Goal: Task Accomplishment & Management: Complete application form

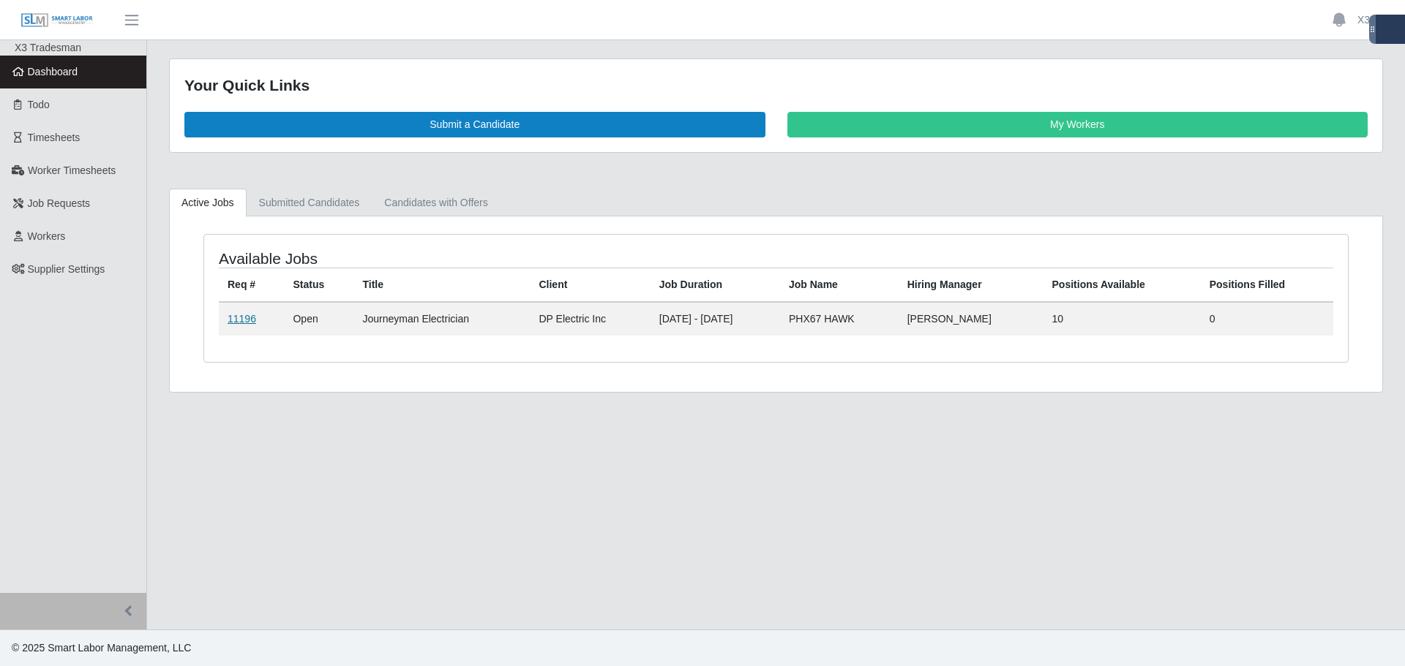
click at [236, 319] on link "11196" at bounding box center [242, 319] width 29 height 12
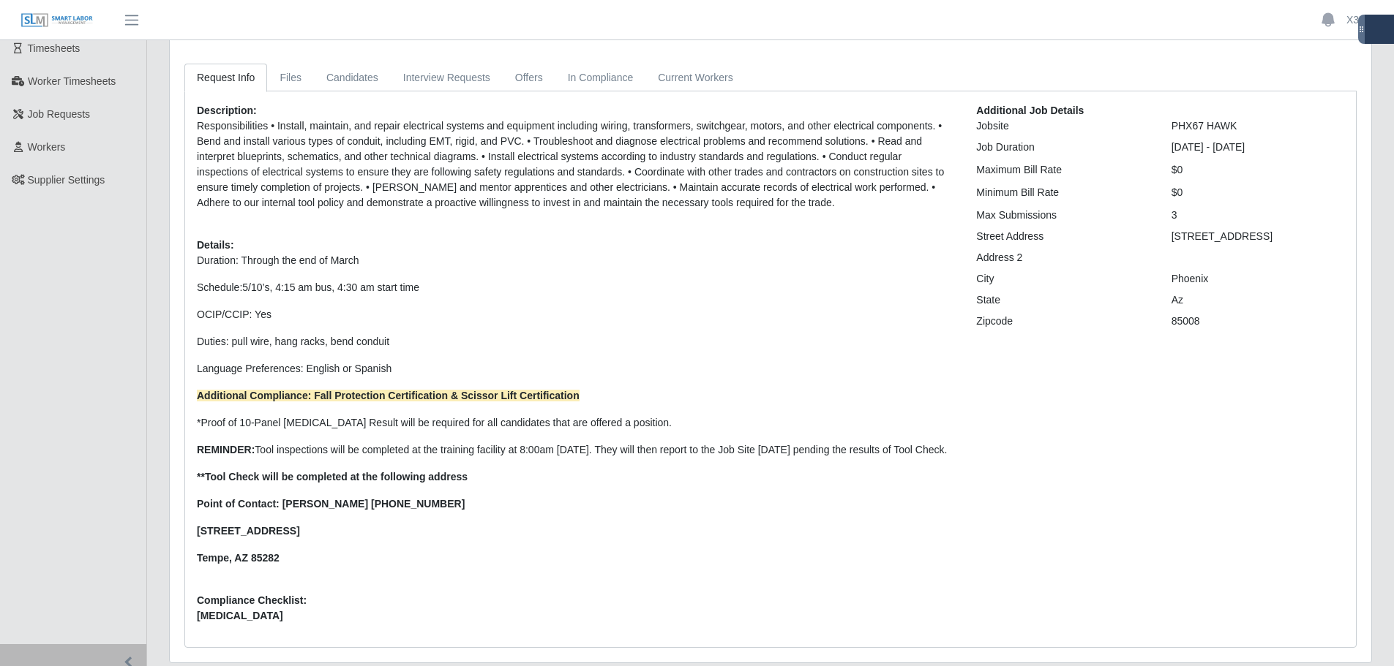
scroll to position [97, 0]
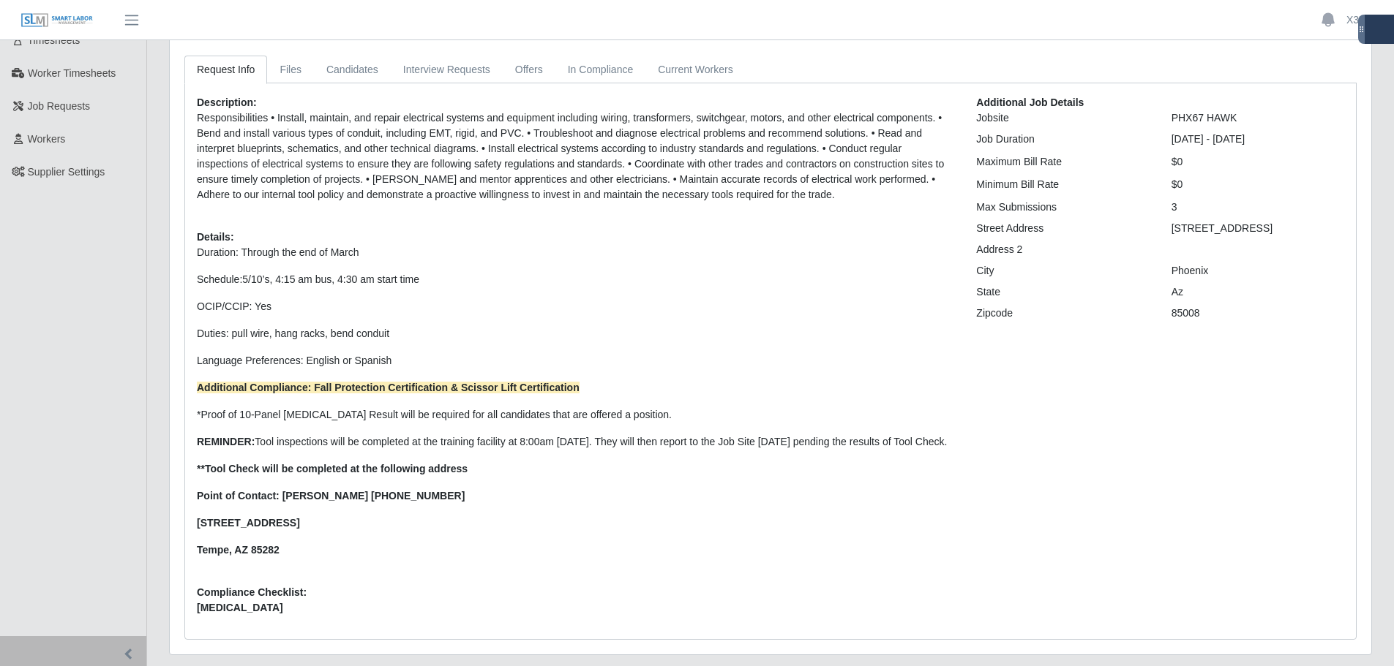
drag, startPoint x: 1185, startPoint y: 196, endPoint x: 974, endPoint y: 214, distance: 212.2
click at [974, 214] on div "Additional Job Details Jobsite PHX67 HAWK Job Duration 09/22/2025 - 03/29/2026 …" at bounding box center [1160, 361] width 390 height 533
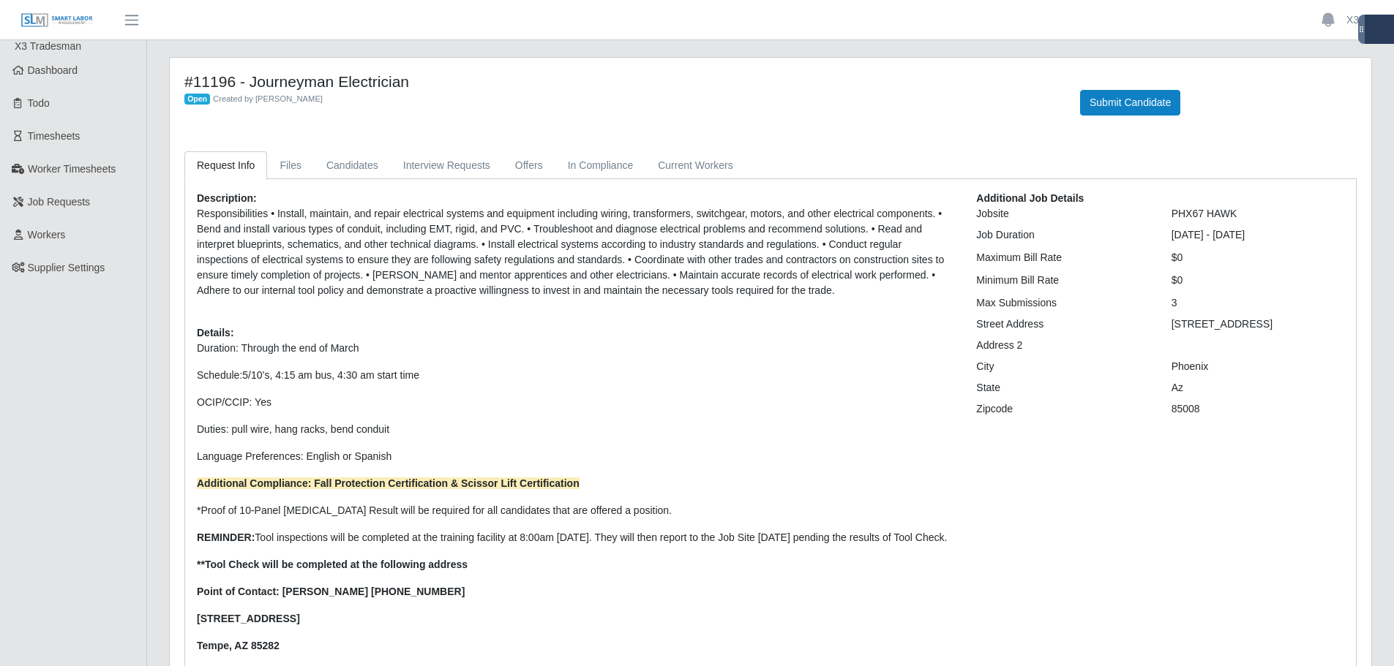
scroll to position [0, 0]
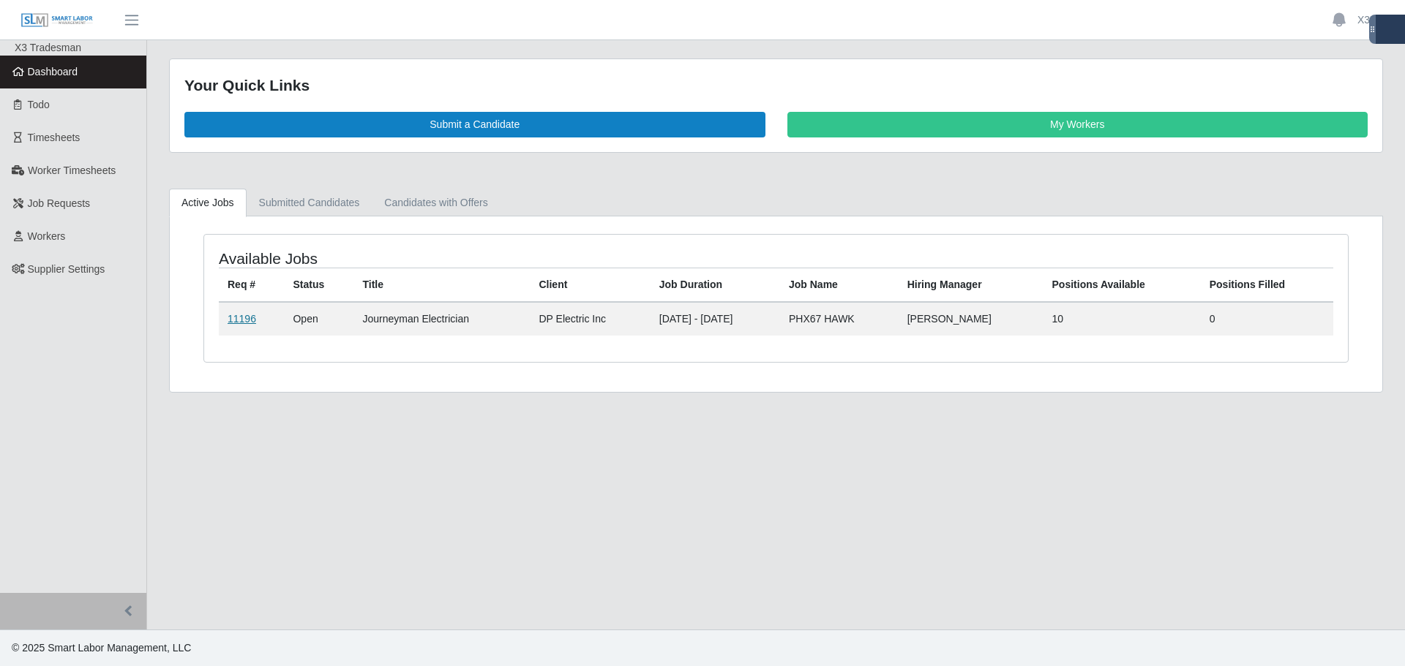
click at [234, 317] on link "11196" at bounding box center [242, 319] width 29 height 12
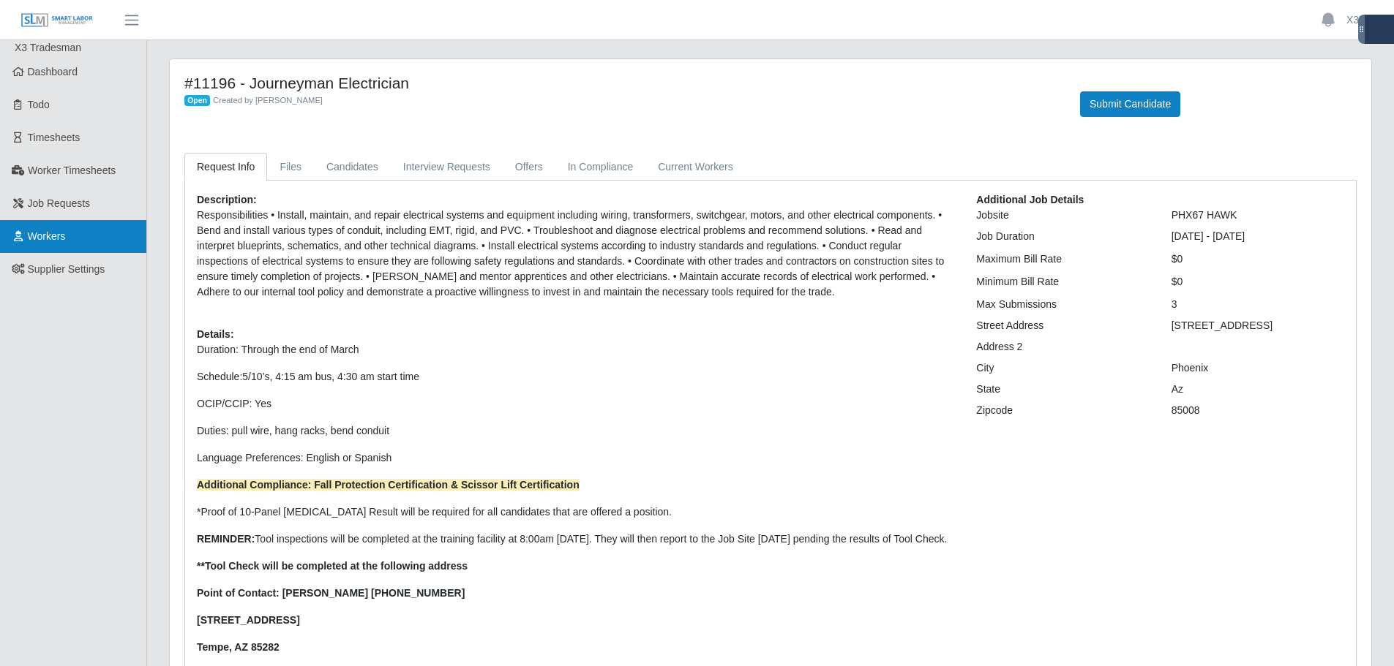
click at [79, 246] on link "Workers" at bounding box center [73, 236] width 146 height 33
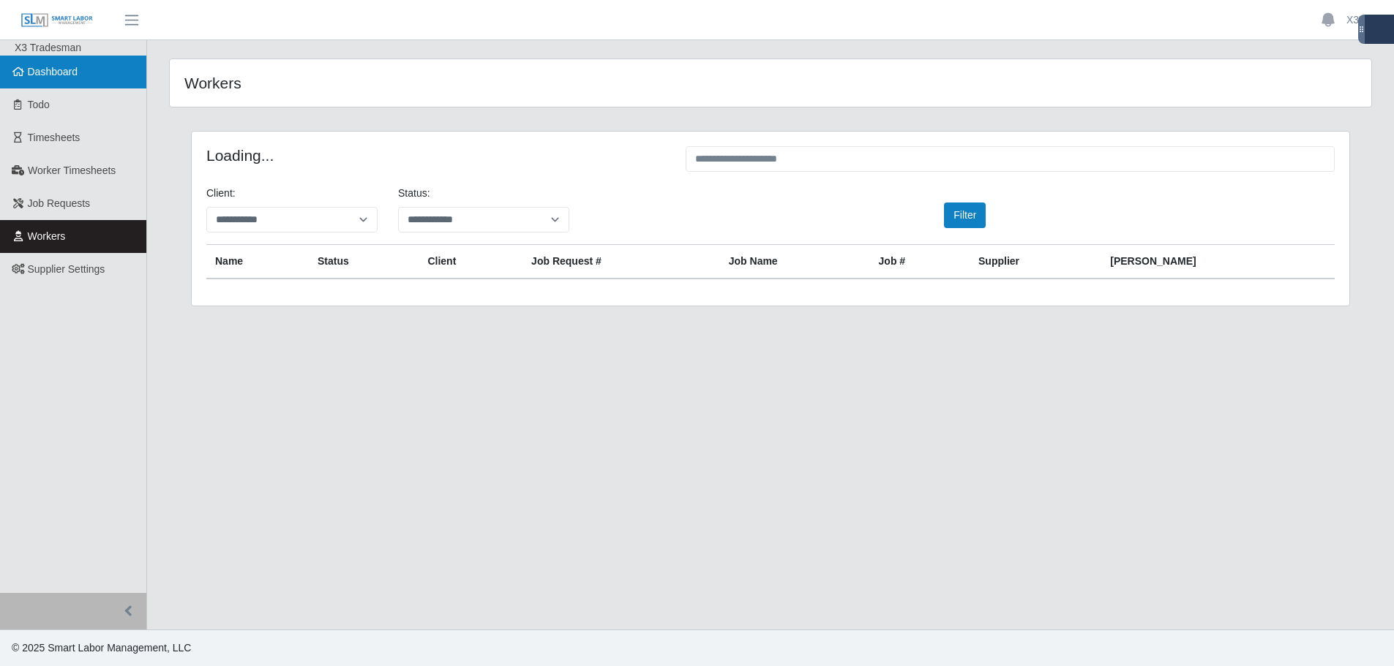
click at [65, 80] on link "Dashboard" at bounding box center [73, 72] width 146 height 33
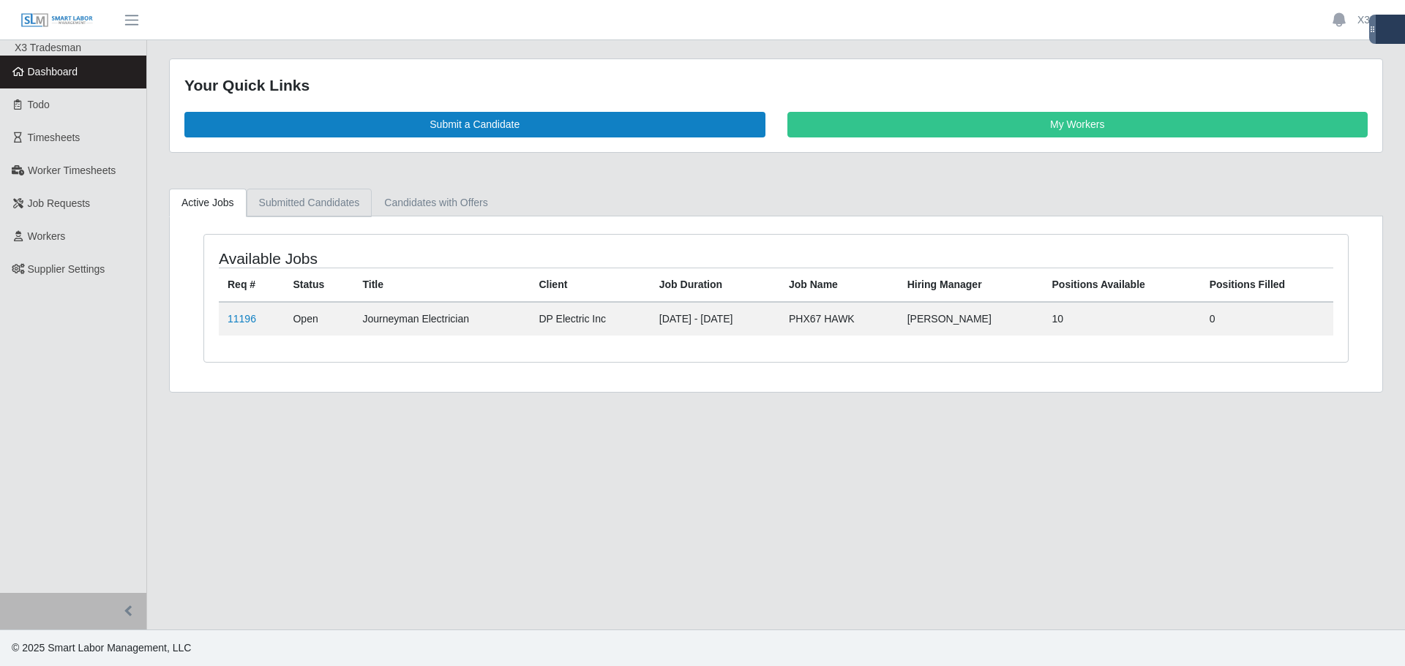
click at [318, 205] on link "Submitted Candidates" at bounding box center [310, 203] width 126 height 29
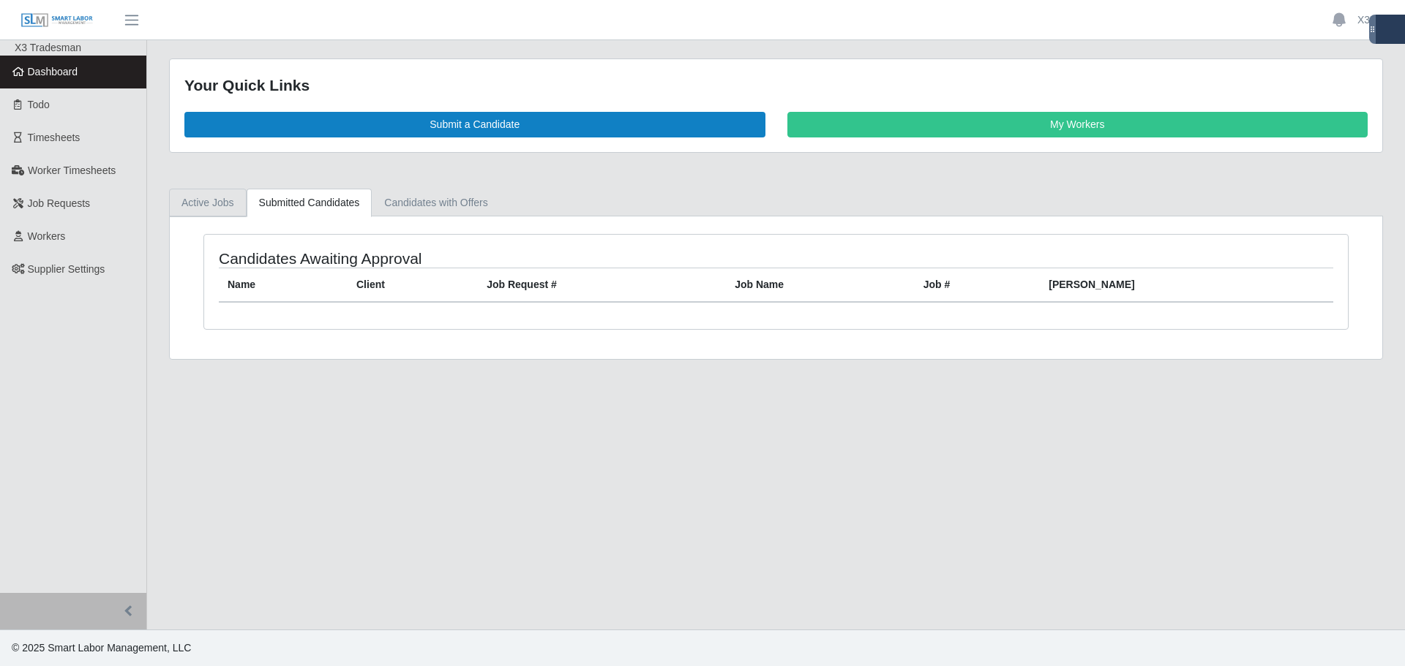
click at [225, 199] on link "Active Jobs" at bounding box center [208, 203] width 78 height 29
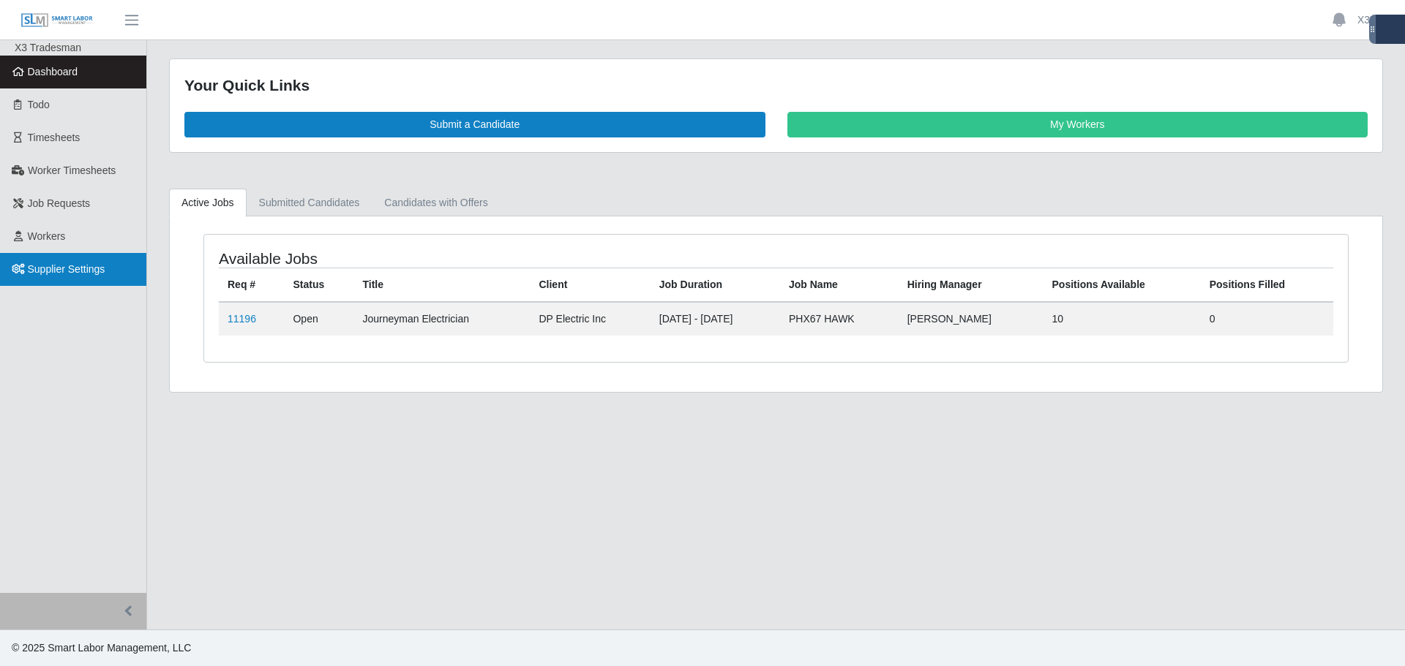
click at [84, 263] on span "Supplier Settings" at bounding box center [67, 269] width 78 height 12
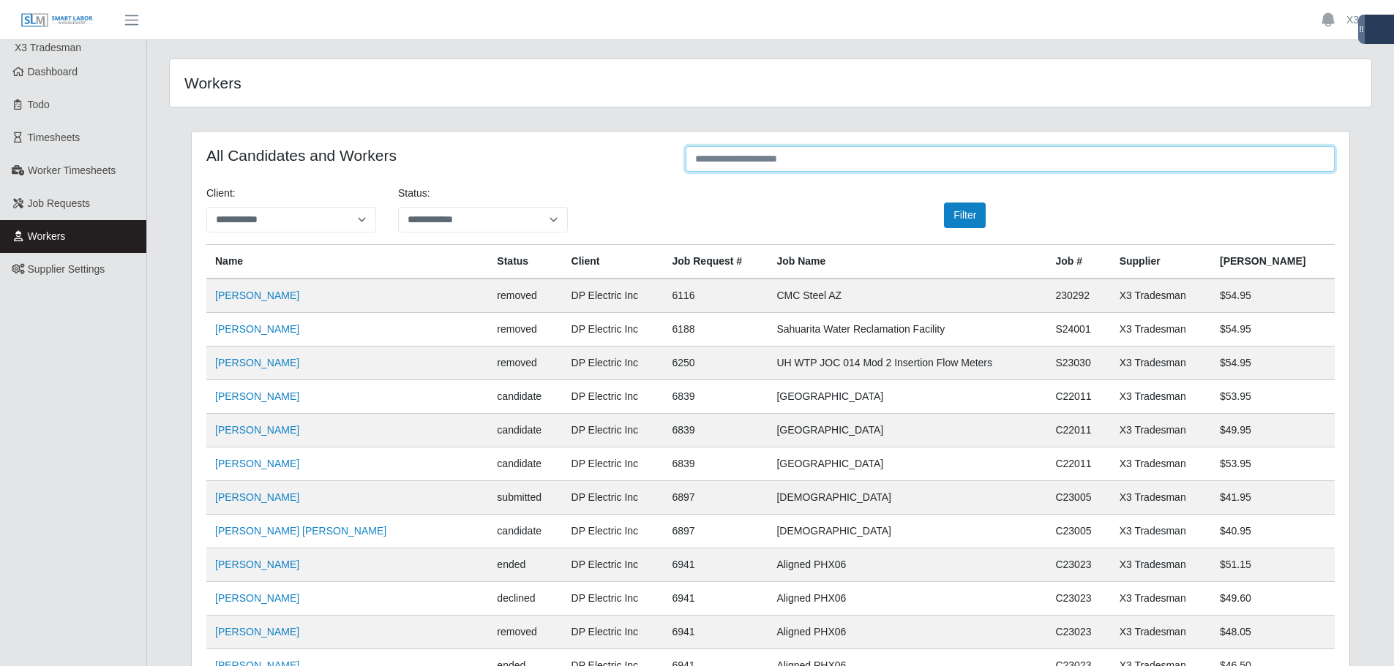
click at [774, 167] on input "text" at bounding box center [1009, 159] width 649 height 26
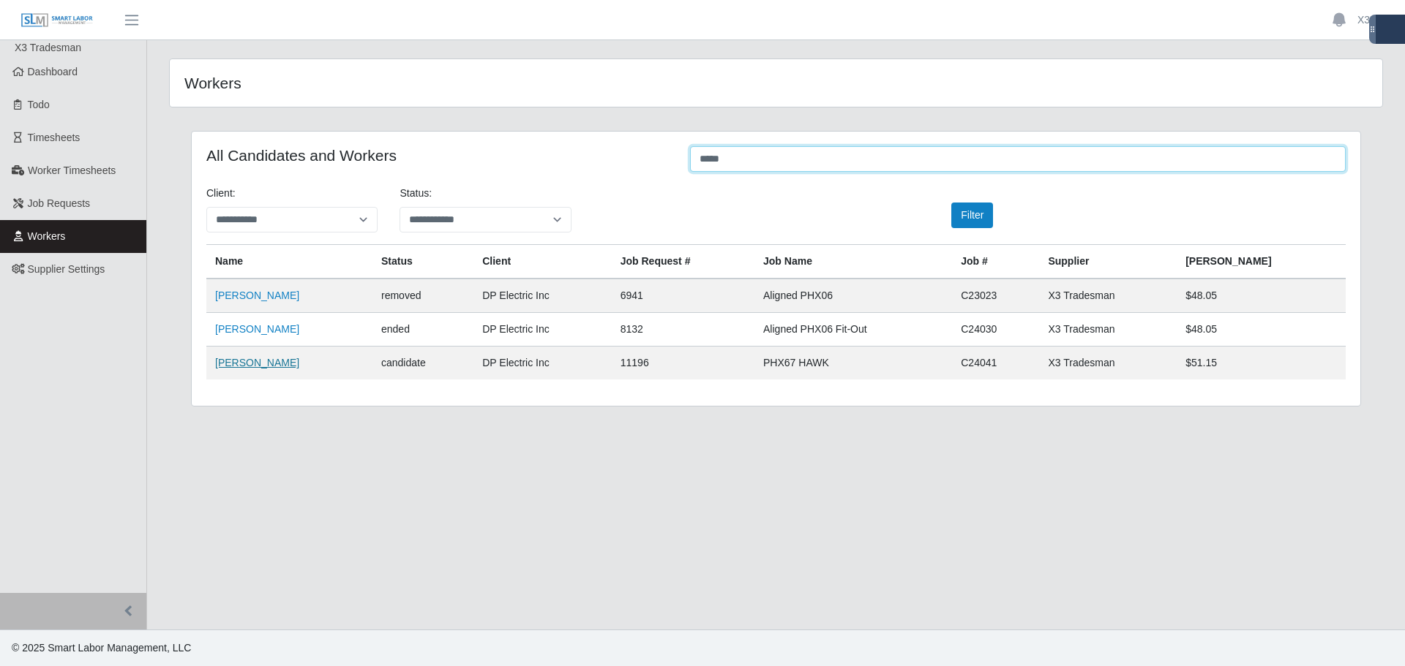
type input "*****"
click at [240, 366] on link "Jemal Hagos" at bounding box center [257, 363] width 84 height 12
click at [800, 149] on input "*****" at bounding box center [1017, 159] width 655 height 26
drag, startPoint x: 606, startPoint y: 155, endPoint x: 578, endPoint y: 155, distance: 28.5
click at [582, 157] on div "All Candidates and Workers *****" at bounding box center [775, 160] width 1161 height 29
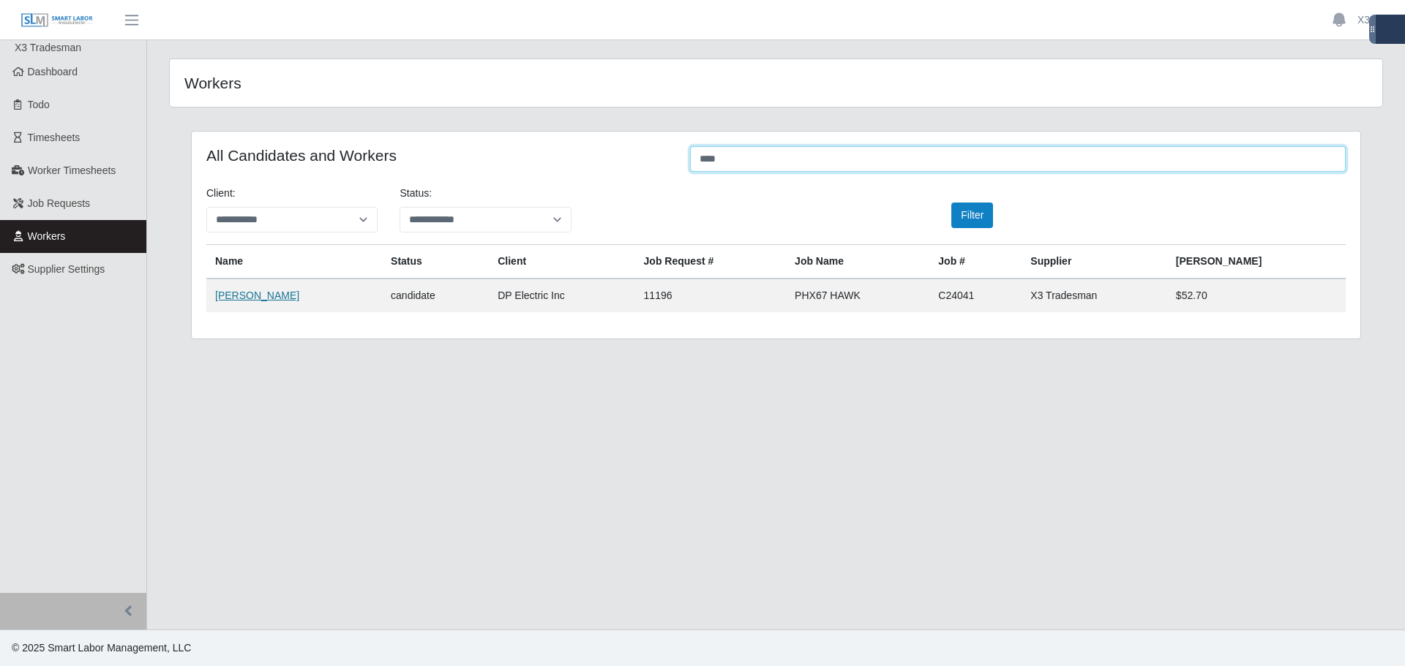
type input "****"
click at [234, 301] on link "Neal Miller" at bounding box center [257, 296] width 84 height 12
click at [880, 156] on input "****" at bounding box center [1017, 159] width 655 height 26
drag, startPoint x: 827, startPoint y: 159, endPoint x: 590, endPoint y: 159, distance: 236.3
click at [595, 160] on div "All Candidates and Workers ****" at bounding box center [775, 160] width 1161 height 29
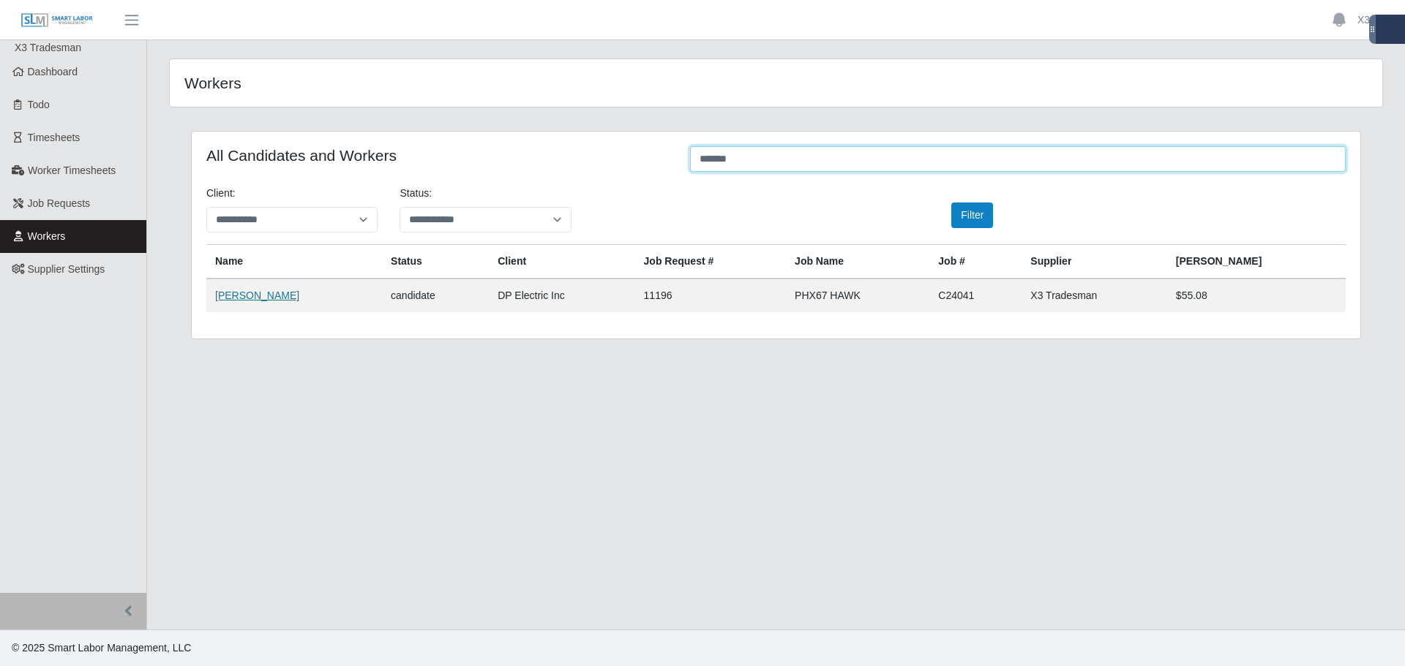
type input "*******"
click at [257, 293] on link "Anthony Hayes" at bounding box center [257, 296] width 84 height 12
click at [755, 157] on input "*******" at bounding box center [1017, 159] width 655 height 26
drag, startPoint x: 749, startPoint y: 157, endPoint x: 598, endPoint y: 159, distance: 150.7
click at [604, 159] on div "All Candidates and Workers *******" at bounding box center [775, 160] width 1161 height 29
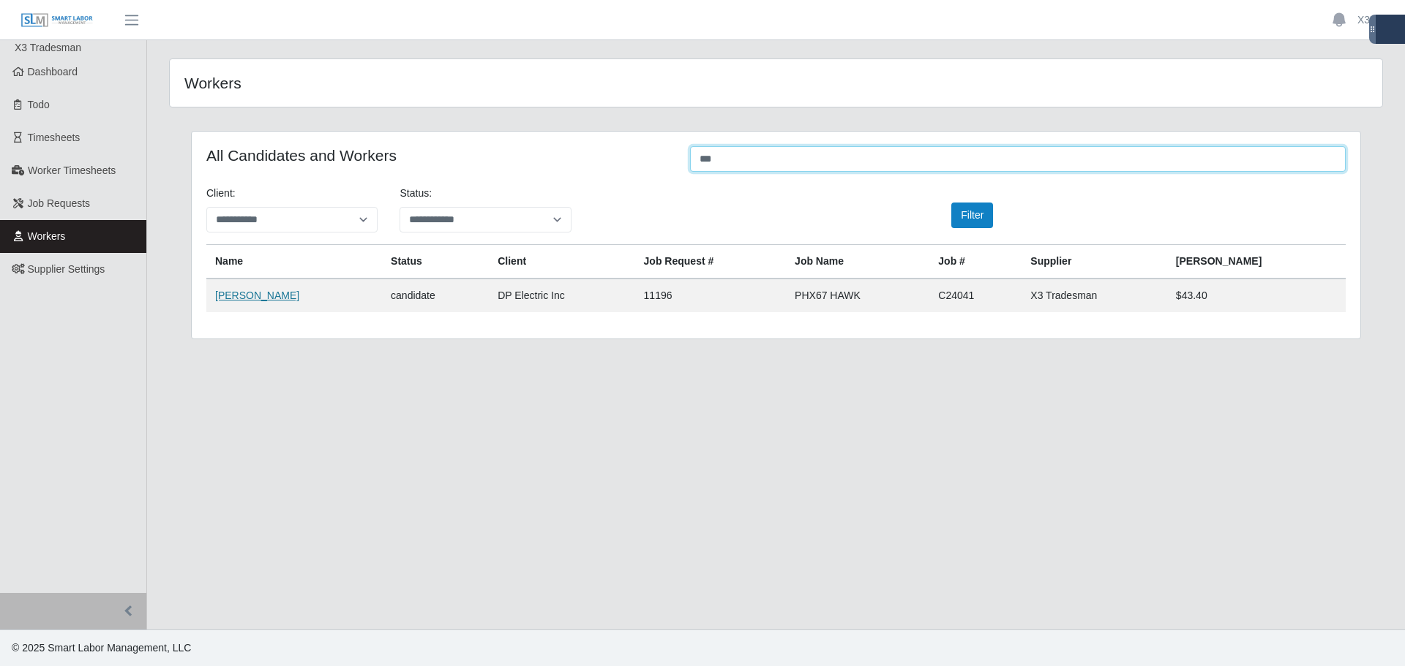
type input "***"
click at [274, 301] on link "Assenet Vasquez" at bounding box center [257, 296] width 84 height 12
click at [75, 80] on link "Dashboard" at bounding box center [73, 72] width 146 height 33
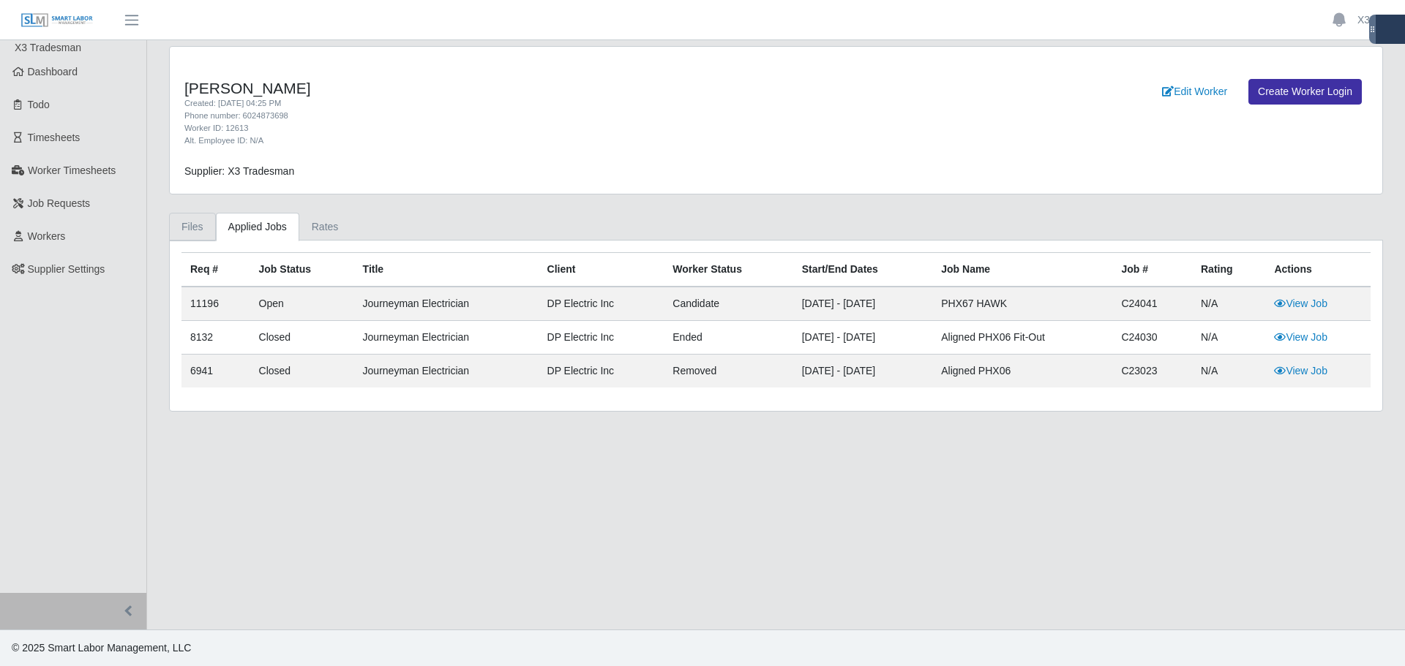
click at [183, 227] on link "Files" at bounding box center [192, 227] width 47 height 29
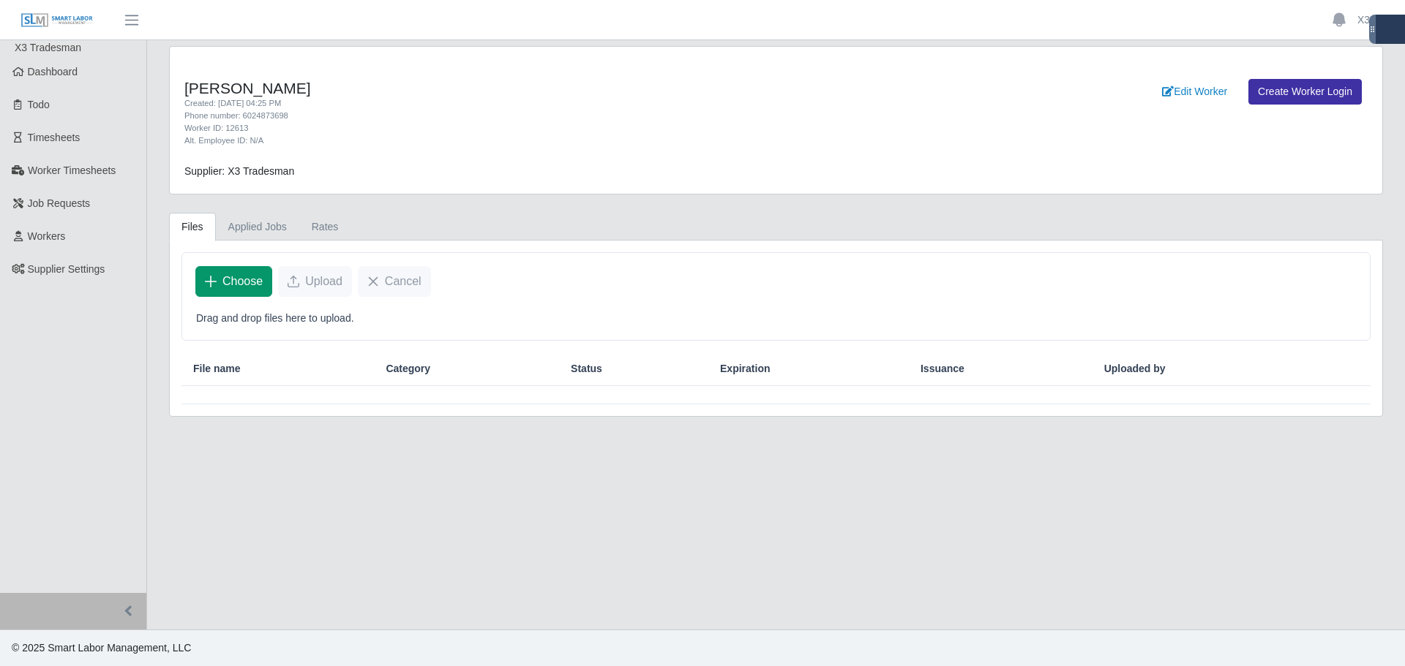
click at [252, 282] on span "Choose" at bounding box center [242, 282] width 40 height 18
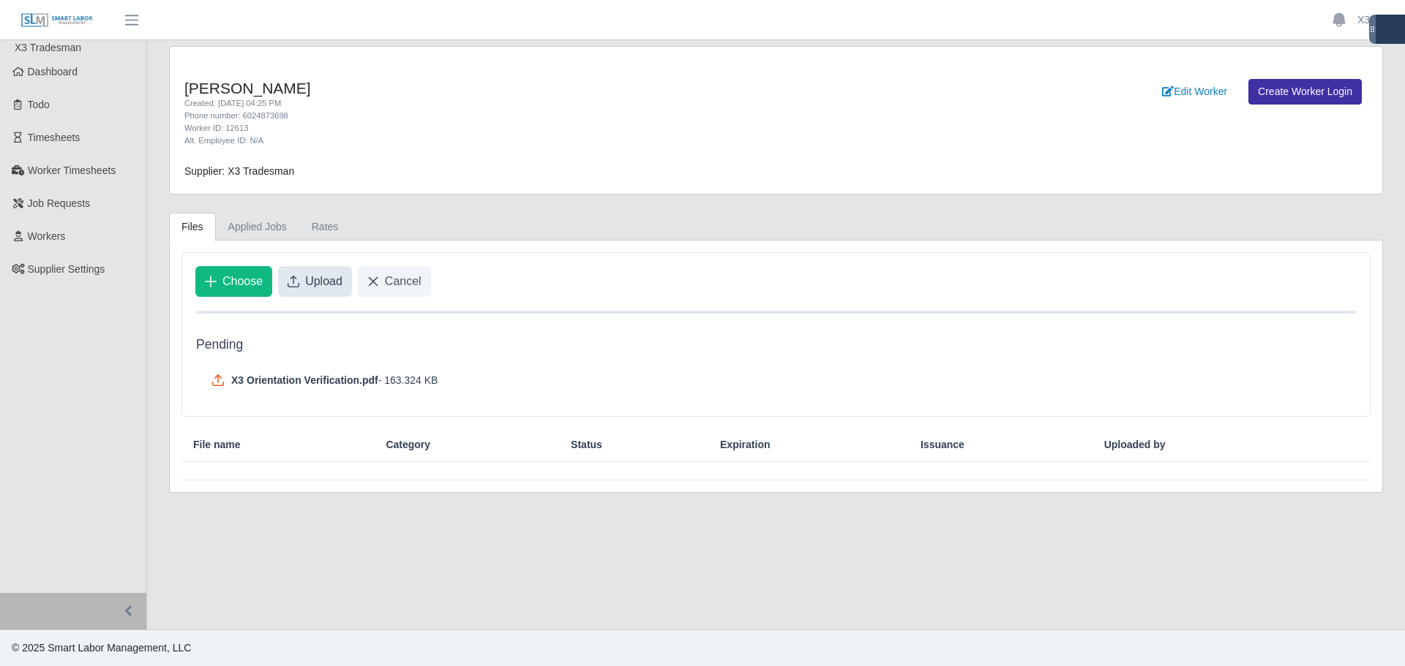
click at [317, 286] on span "Upload" at bounding box center [323, 282] width 37 height 18
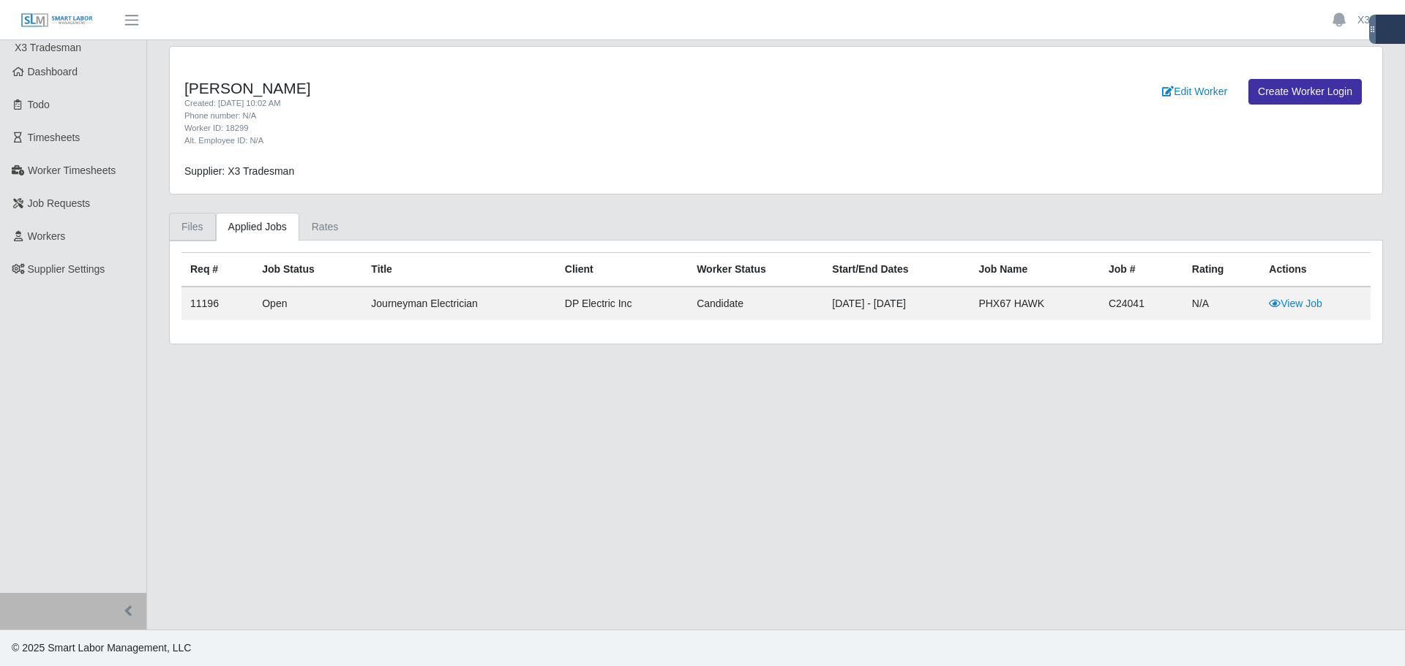
click at [206, 232] on link "Files" at bounding box center [192, 227] width 47 height 29
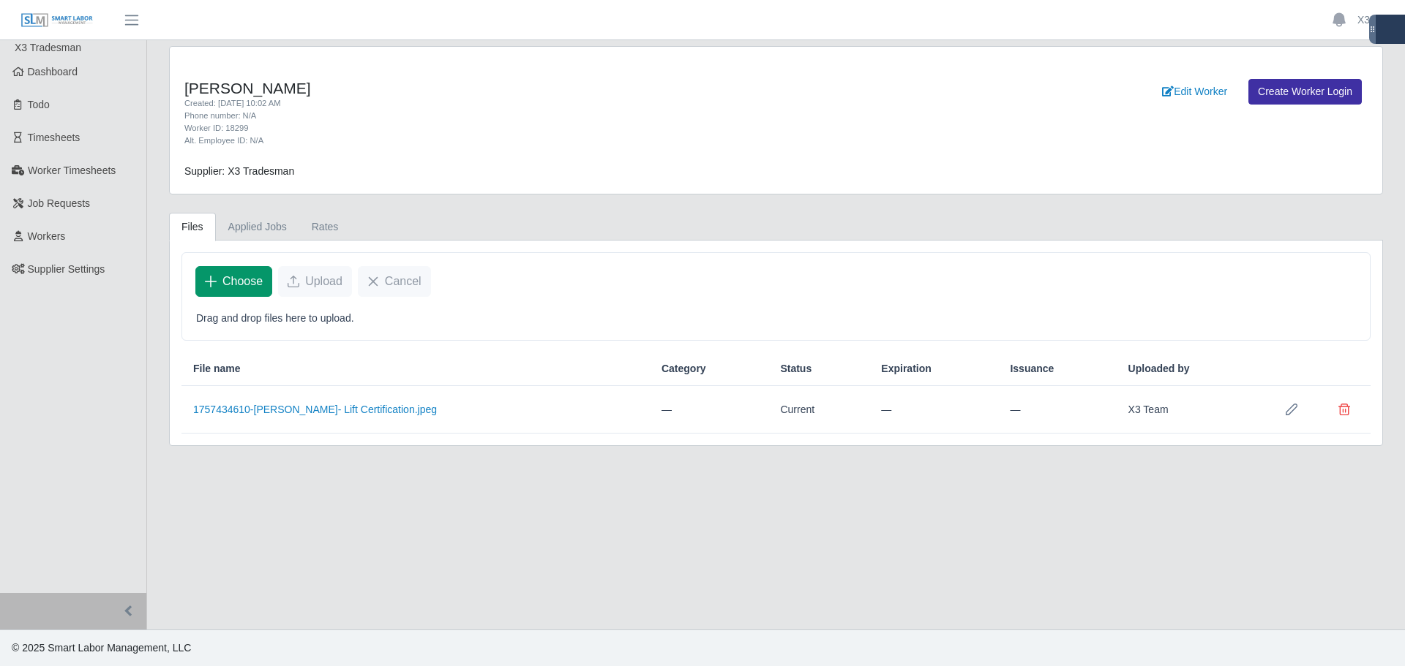
click at [233, 277] on span "Choose" at bounding box center [242, 282] width 40 height 18
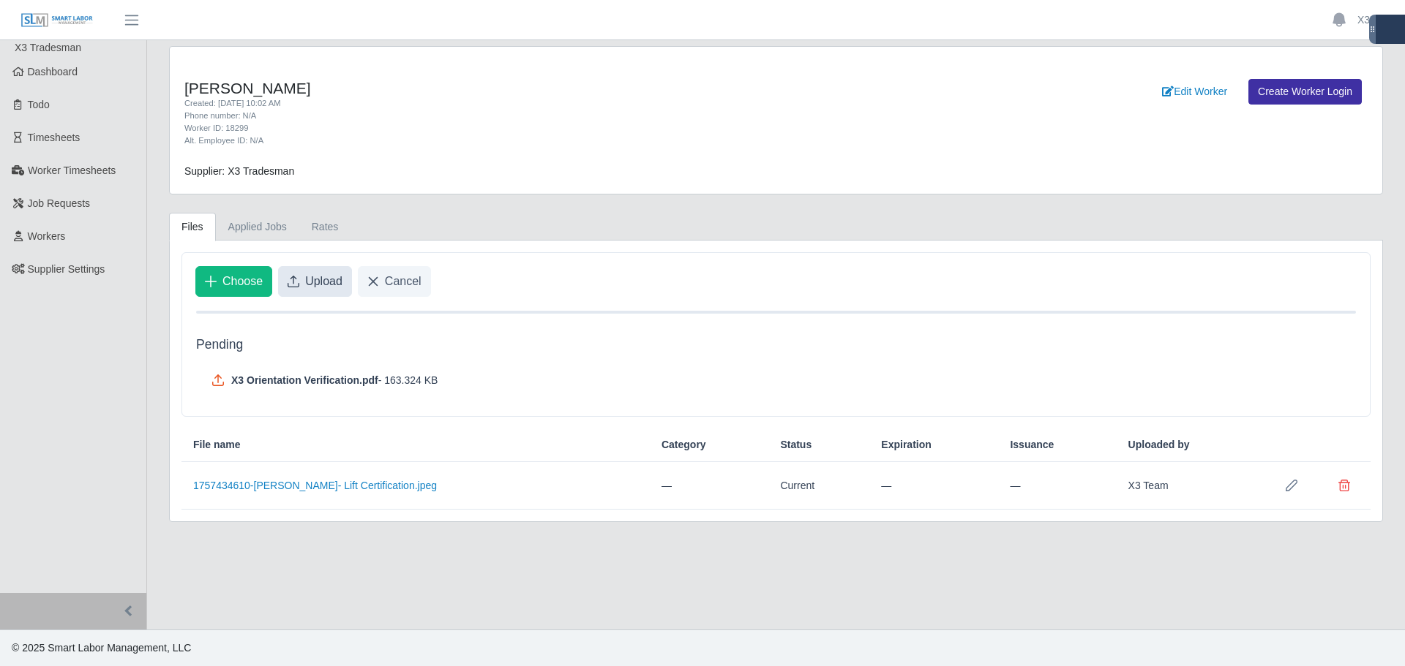
click at [331, 281] on span "Upload" at bounding box center [323, 282] width 37 height 18
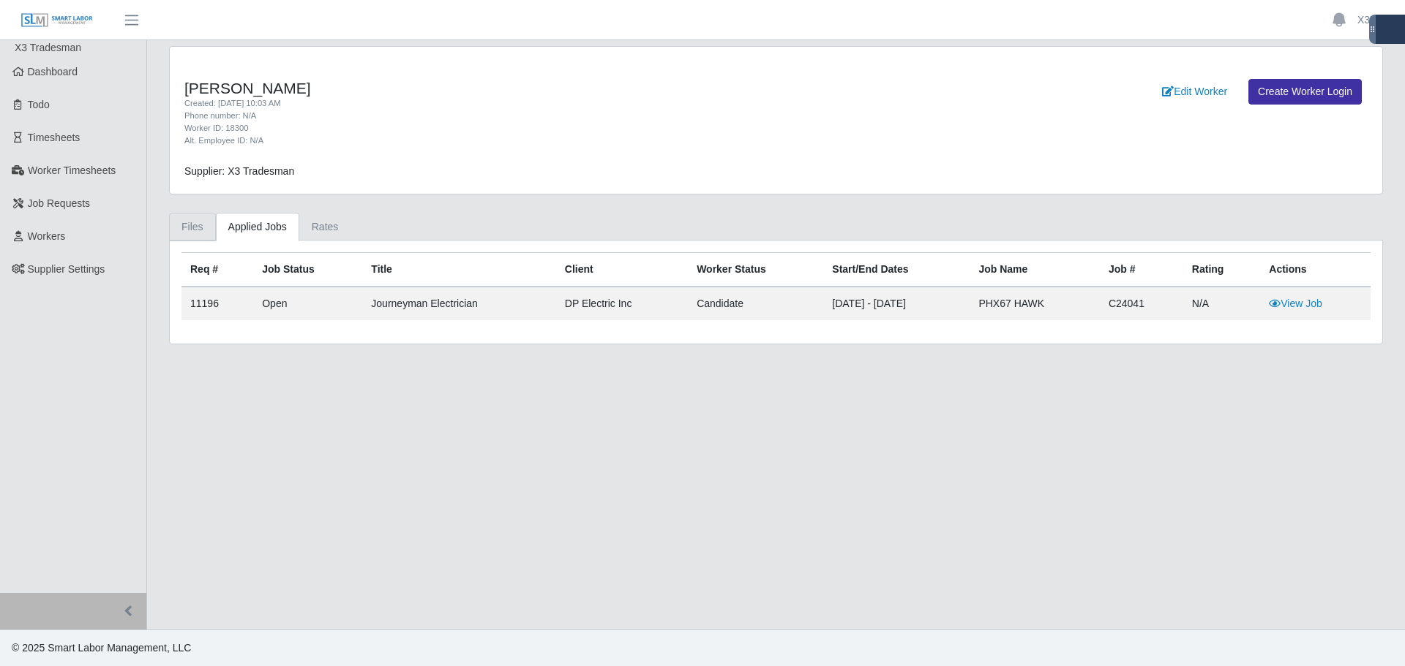
click at [198, 230] on link "Files" at bounding box center [192, 227] width 47 height 29
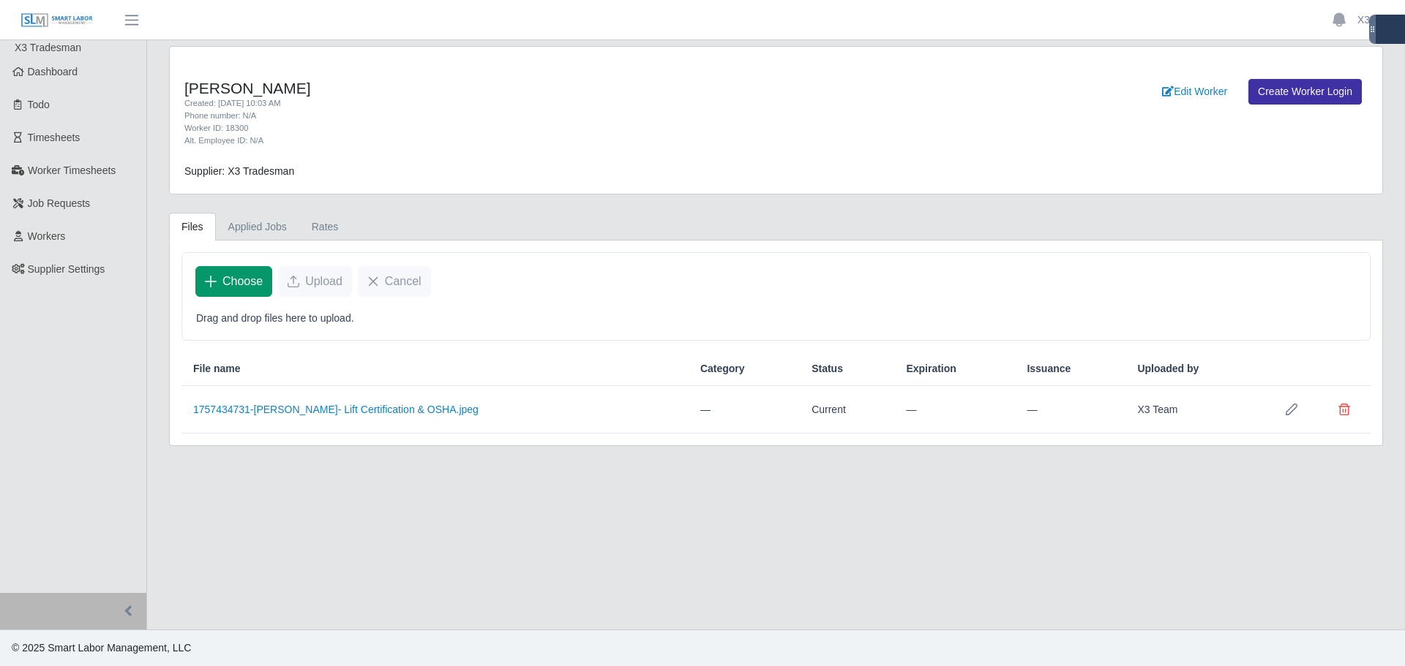
click at [256, 283] on span "Choose" at bounding box center [242, 282] width 40 height 18
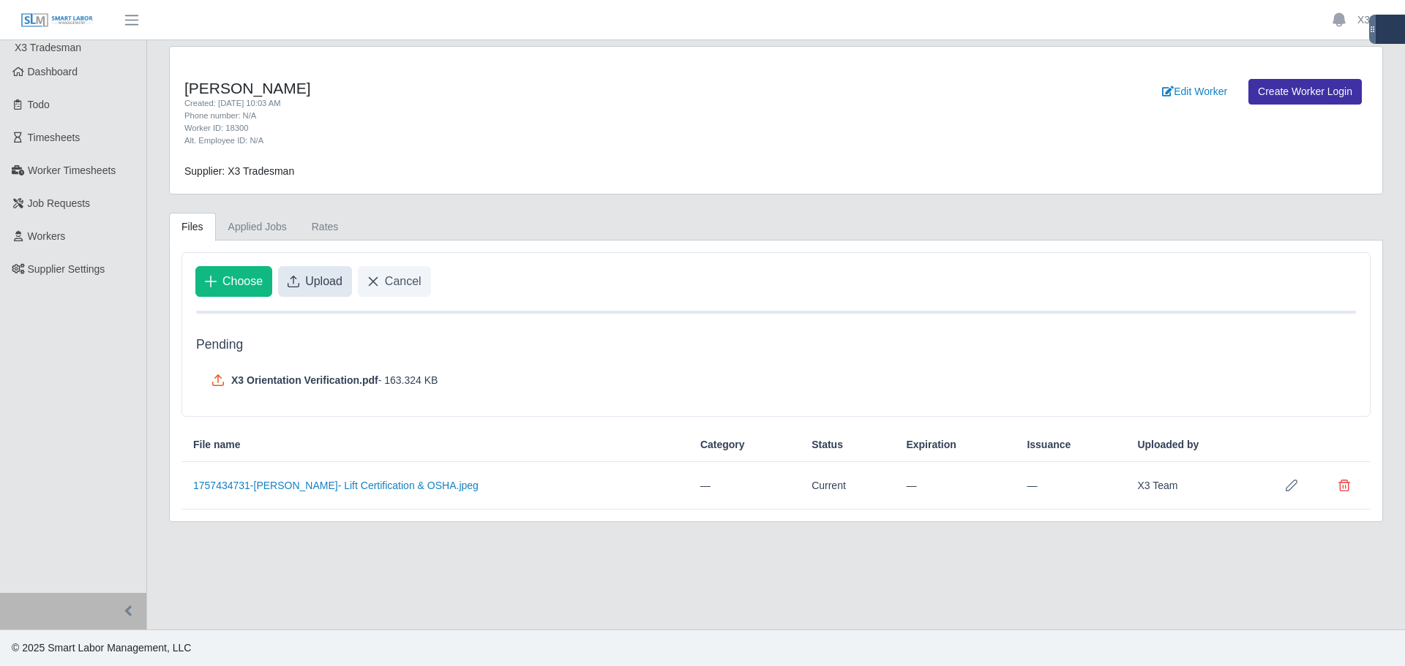
click at [328, 278] on span "Upload" at bounding box center [323, 282] width 37 height 18
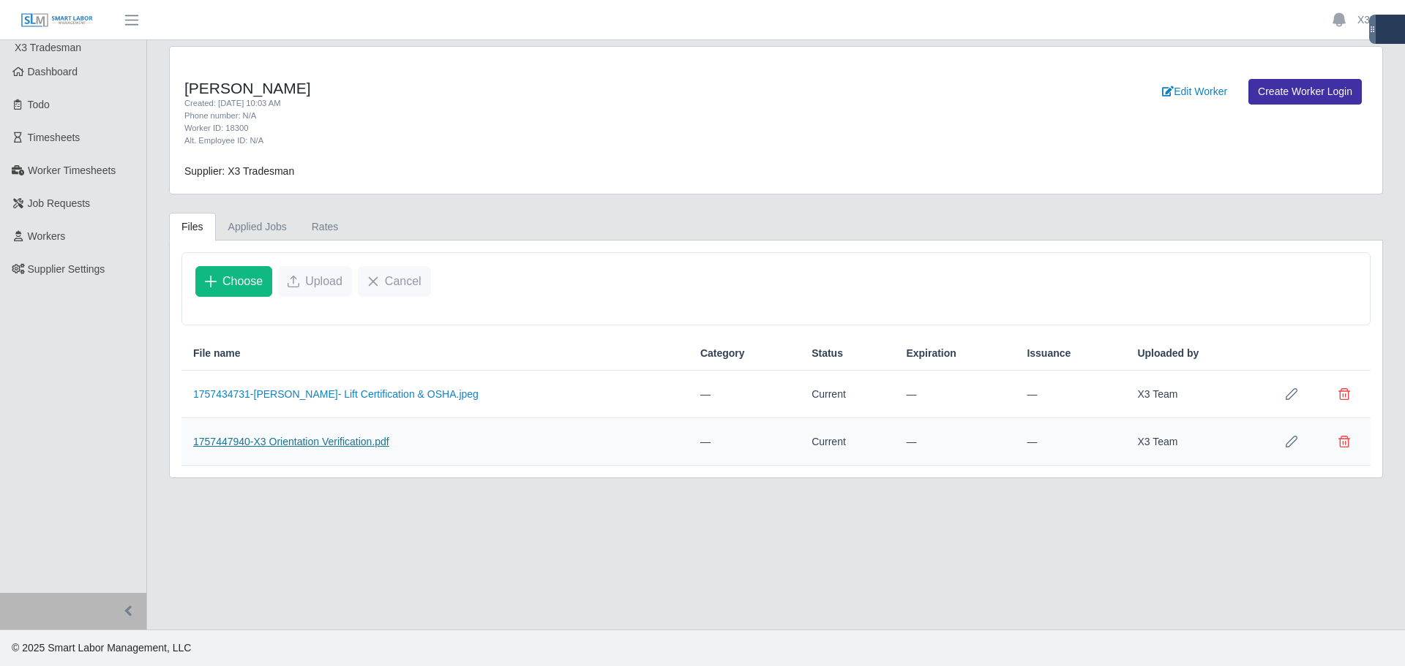
click at [332, 440] on link "1757447940-X3 Orientation Verification.pdf" at bounding box center [291, 442] width 196 height 12
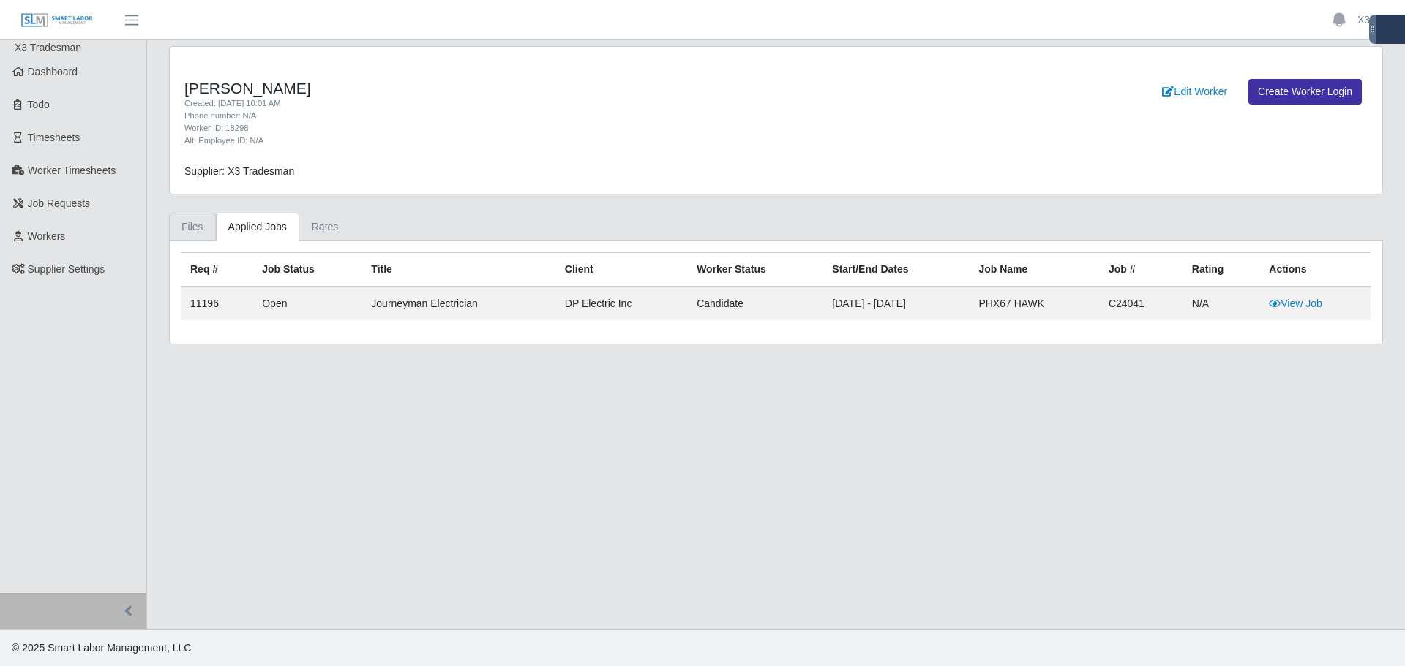
click at [180, 223] on link "Files" at bounding box center [192, 227] width 47 height 29
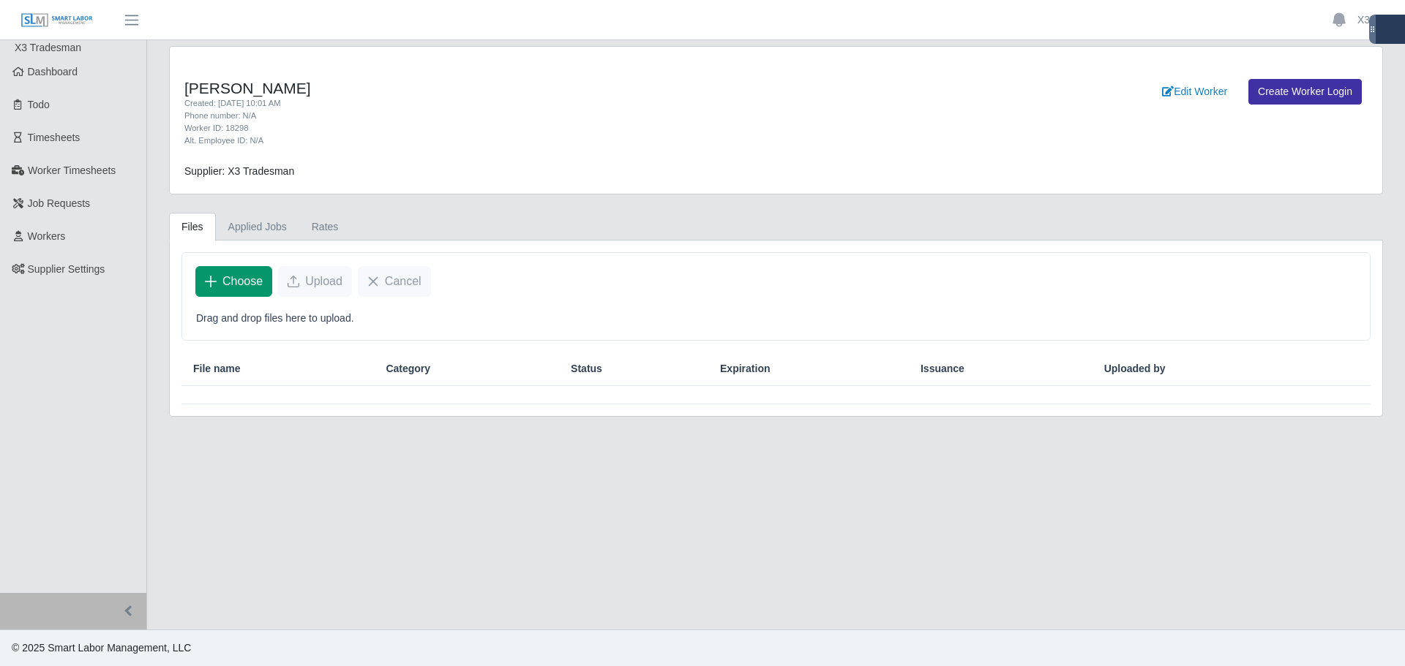
click at [235, 276] on span "Choose" at bounding box center [242, 282] width 40 height 18
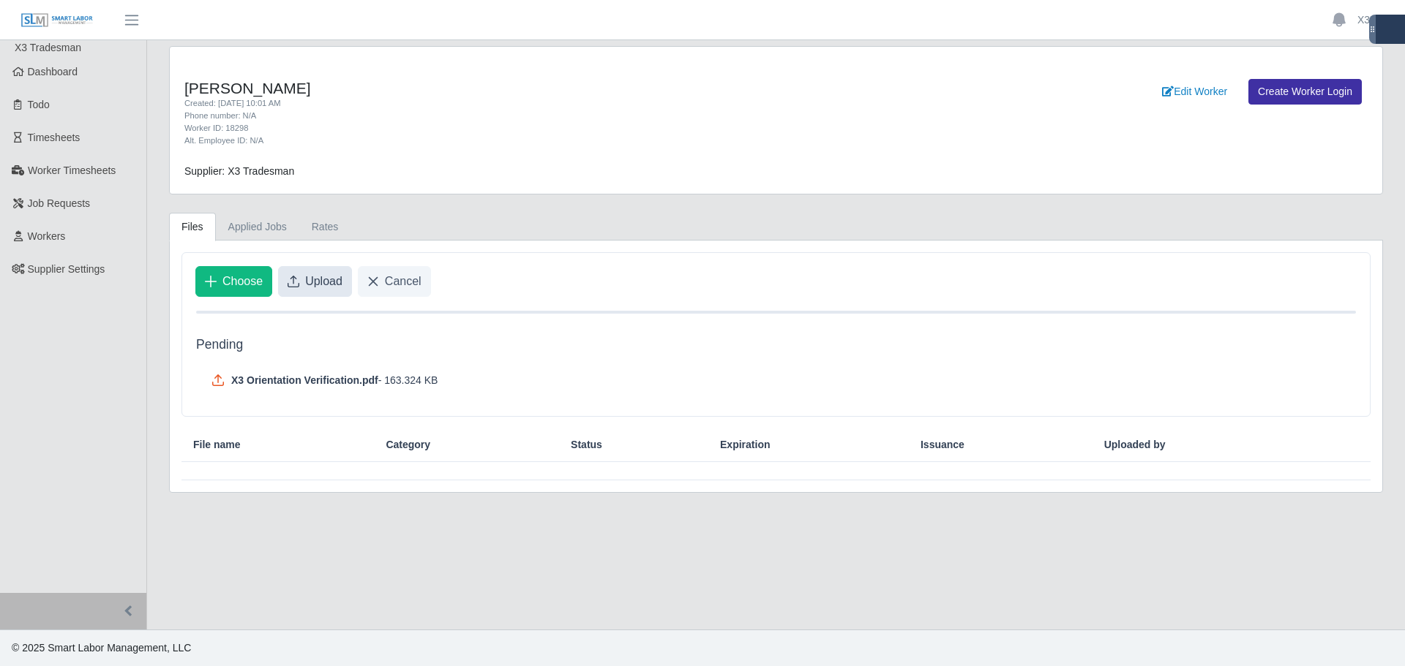
click at [309, 284] on span "Upload" at bounding box center [323, 282] width 37 height 18
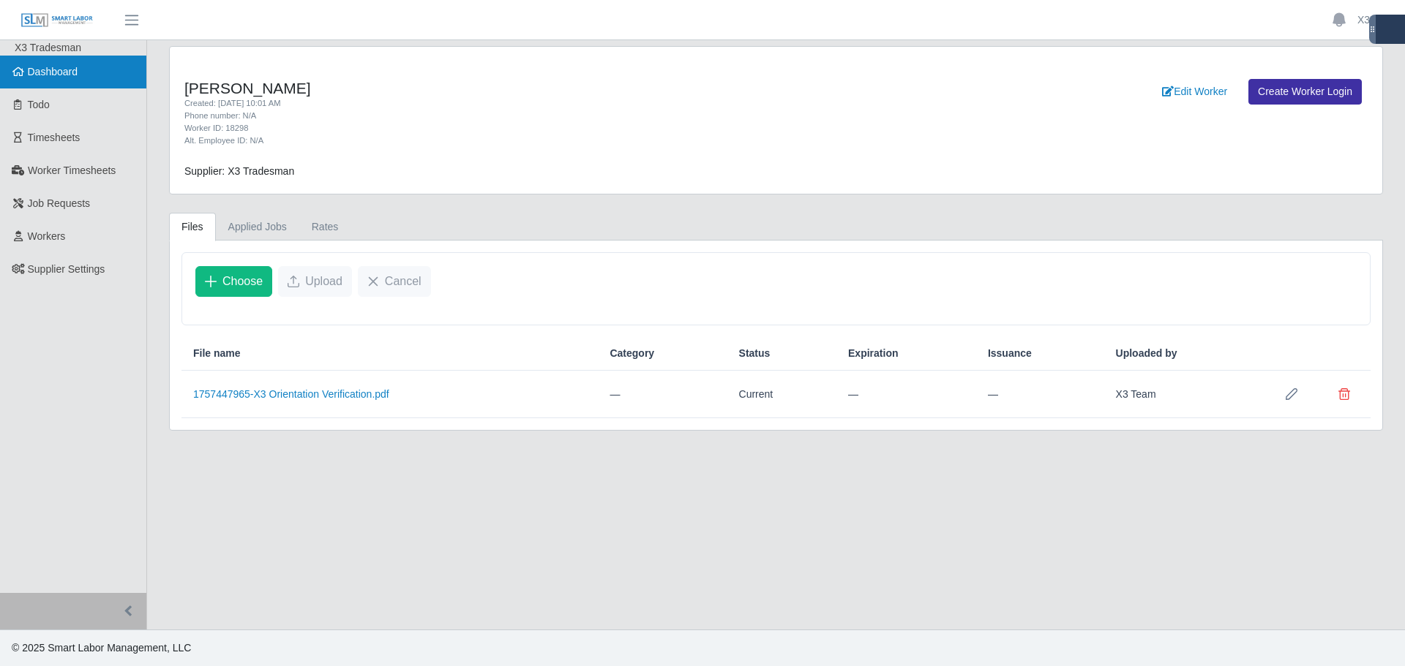
click at [77, 81] on link "Dashboard" at bounding box center [73, 72] width 146 height 33
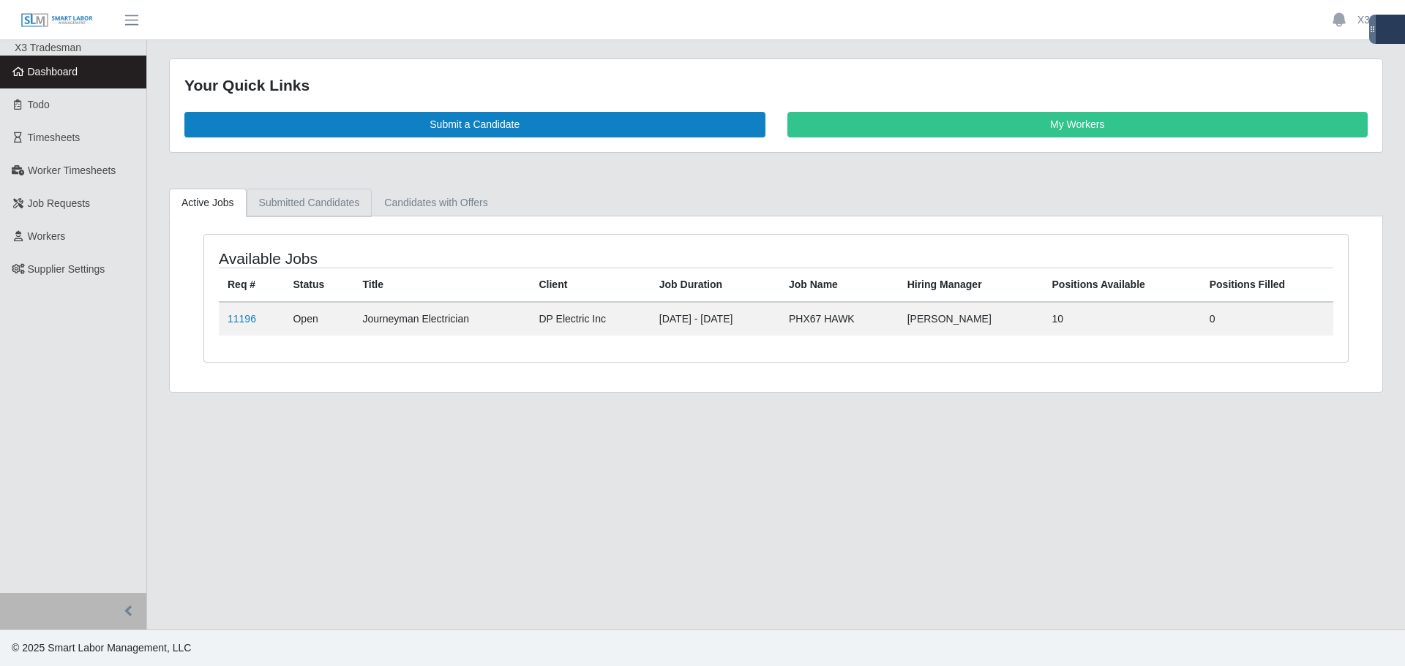
click at [290, 208] on link "Submitted Candidates" at bounding box center [310, 203] width 126 height 29
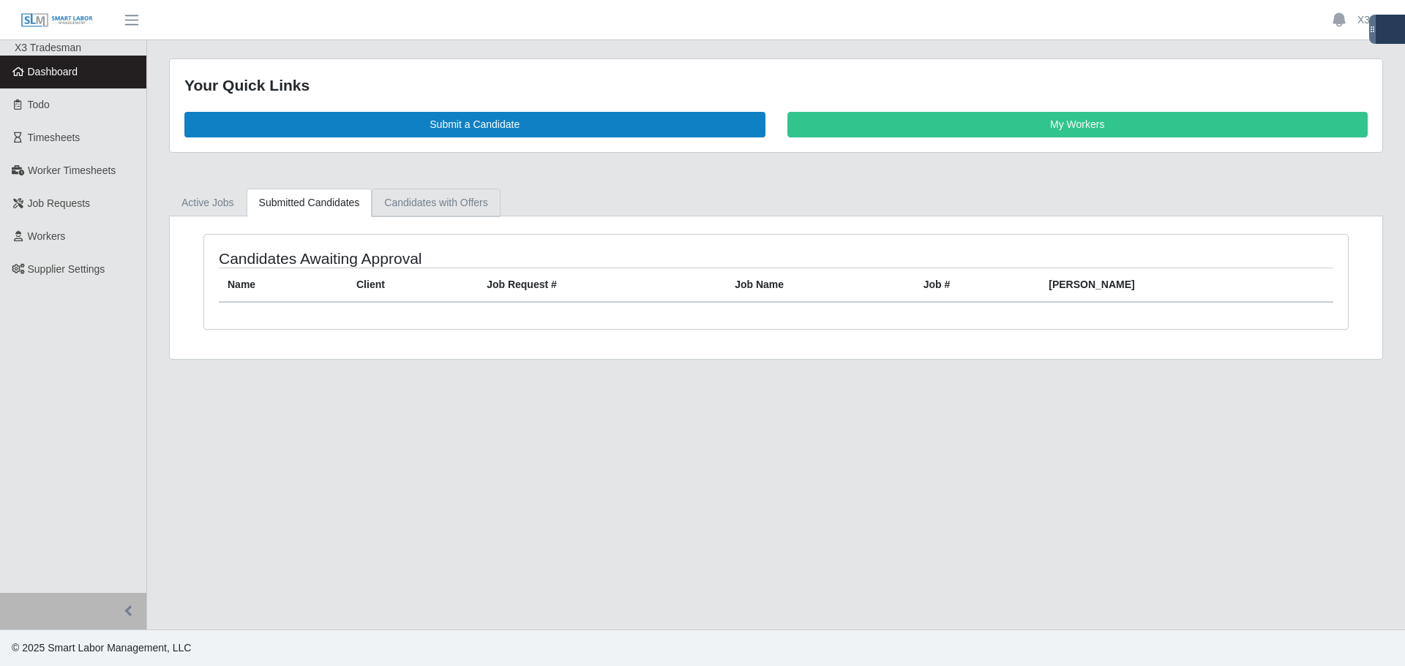
click at [413, 211] on link "Candidates with Offers" at bounding box center [436, 203] width 128 height 29
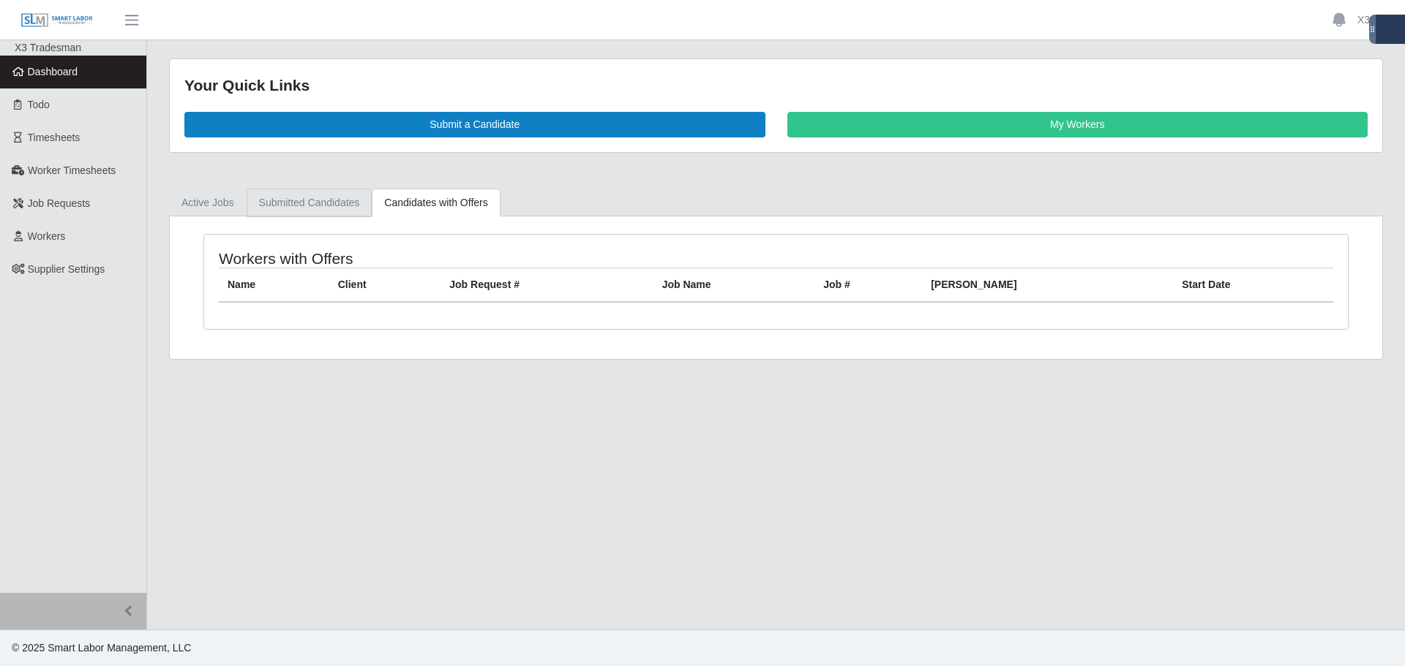
click at [320, 206] on link "Submitted Candidates" at bounding box center [310, 203] width 126 height 29
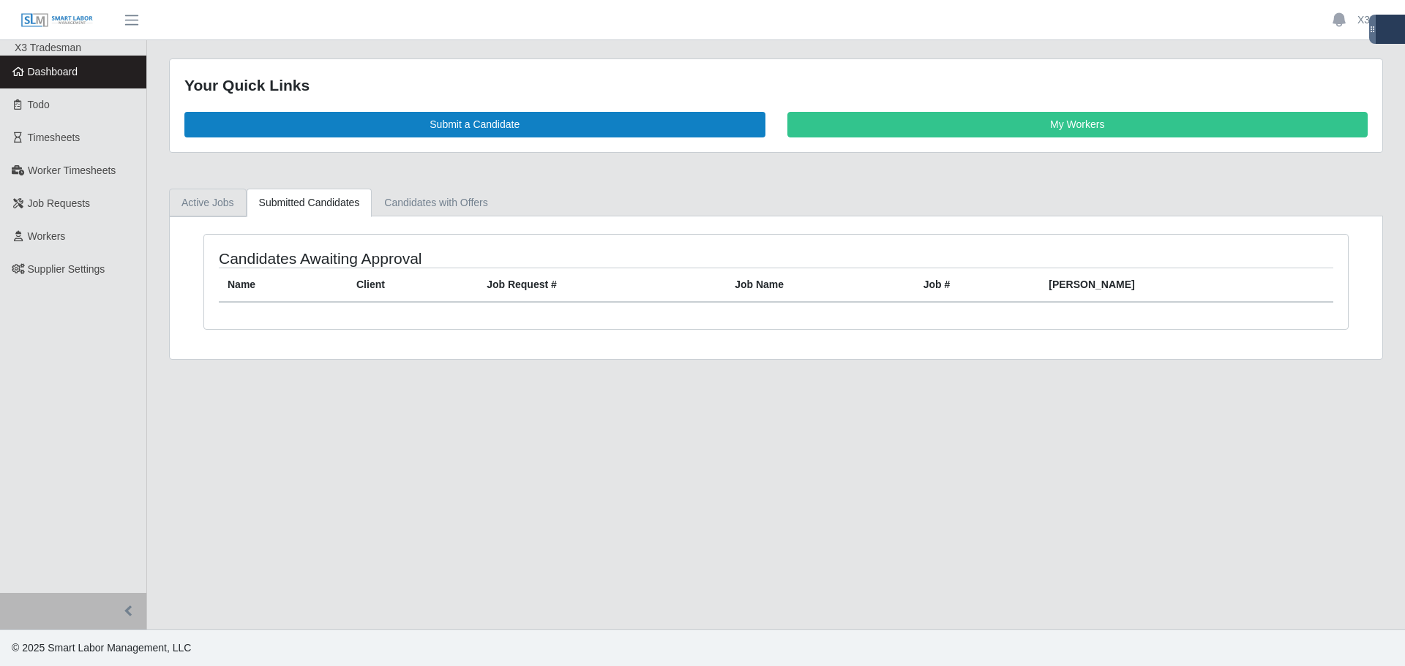
click at [219, 206] on link "Active Jobs" at bounding box center [208, 203] width 78 height 29
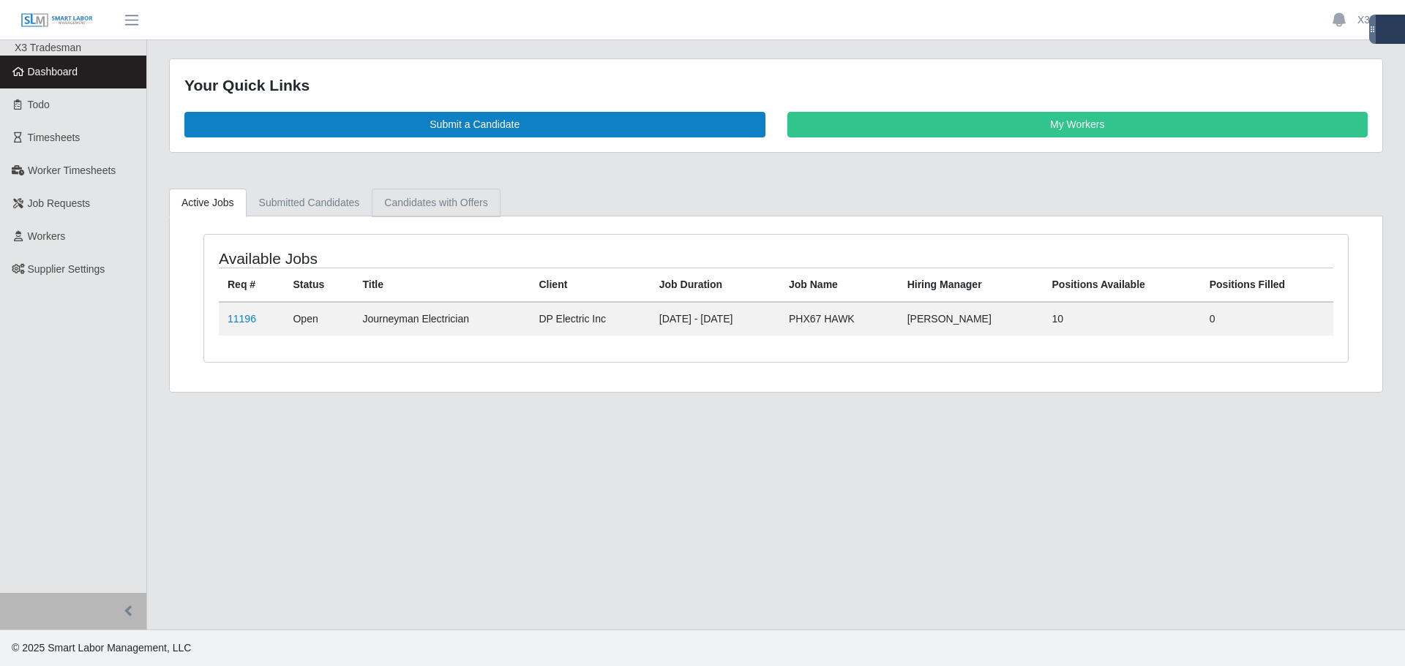
click at [429, 212] on link "Candidates with Offers" at bounding box center [436, 203] width 128 height 29
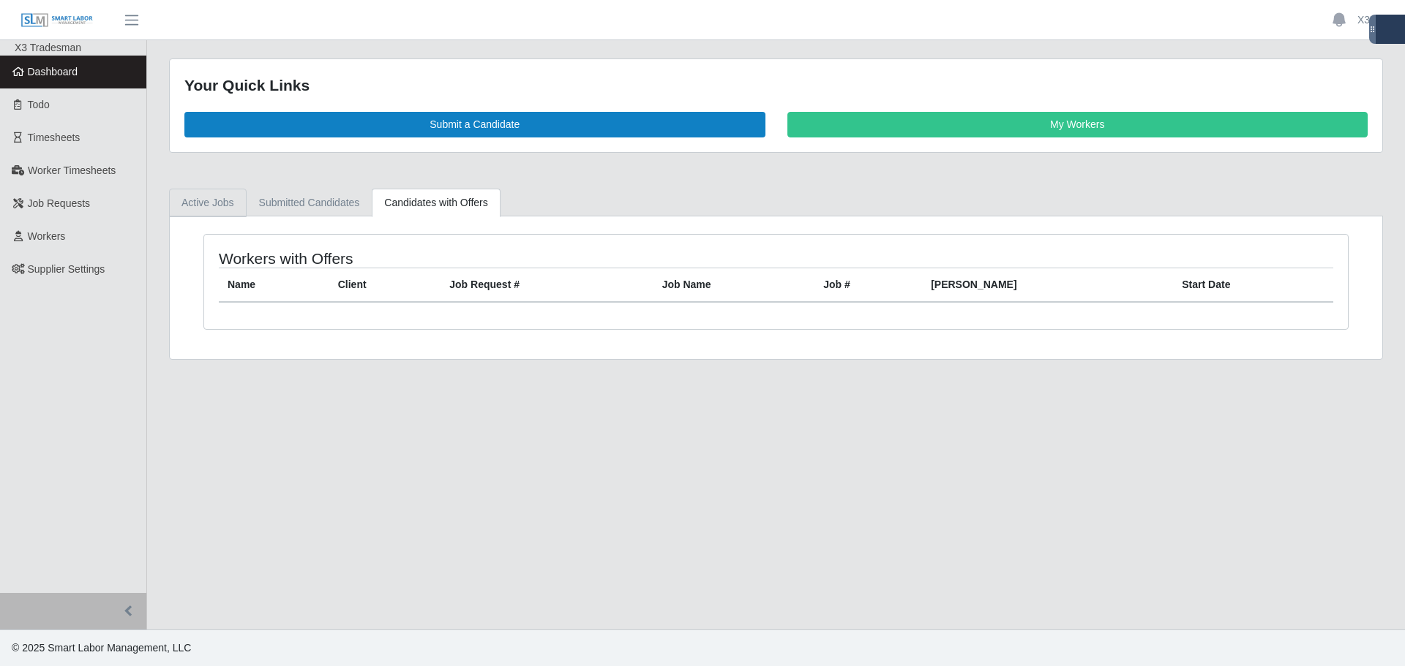
click at [189, 198] on link "Active Jobs" at bounding box center [208, 203] width 78 height 29
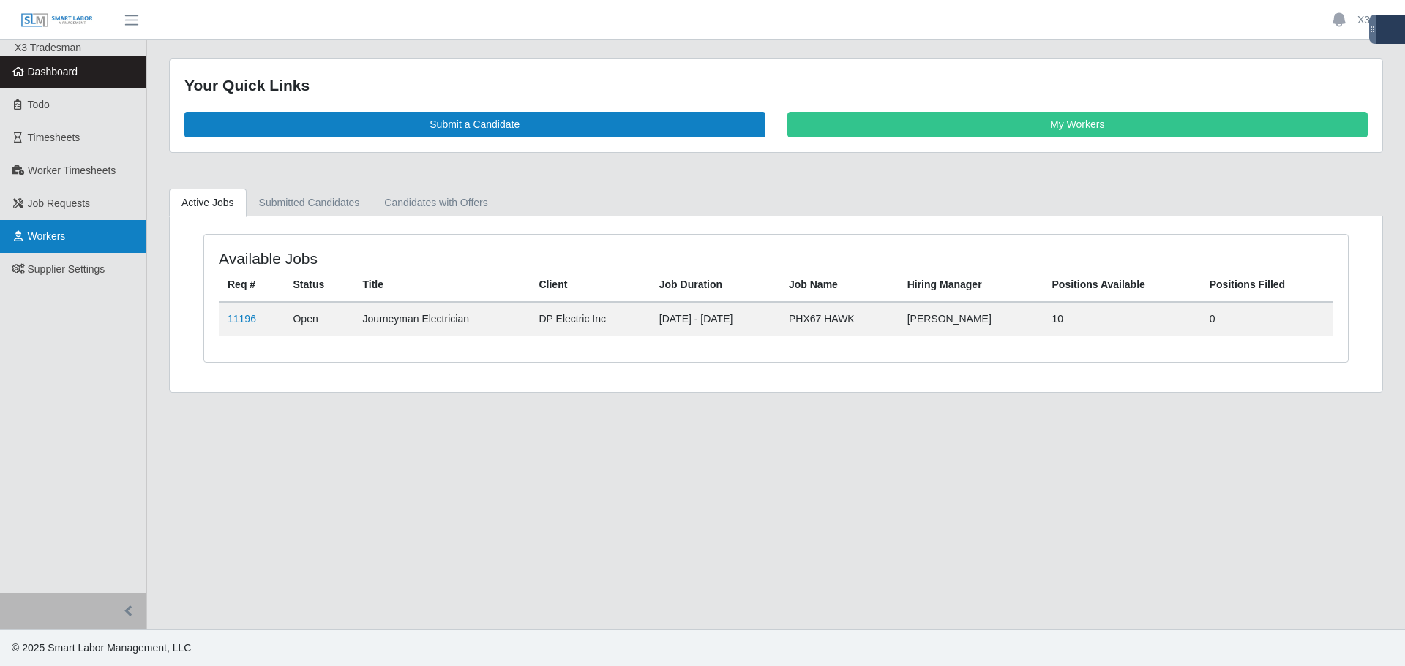
click at [102, 236] on link "Workers" at bounding box center [73, 236] width 146 height 33
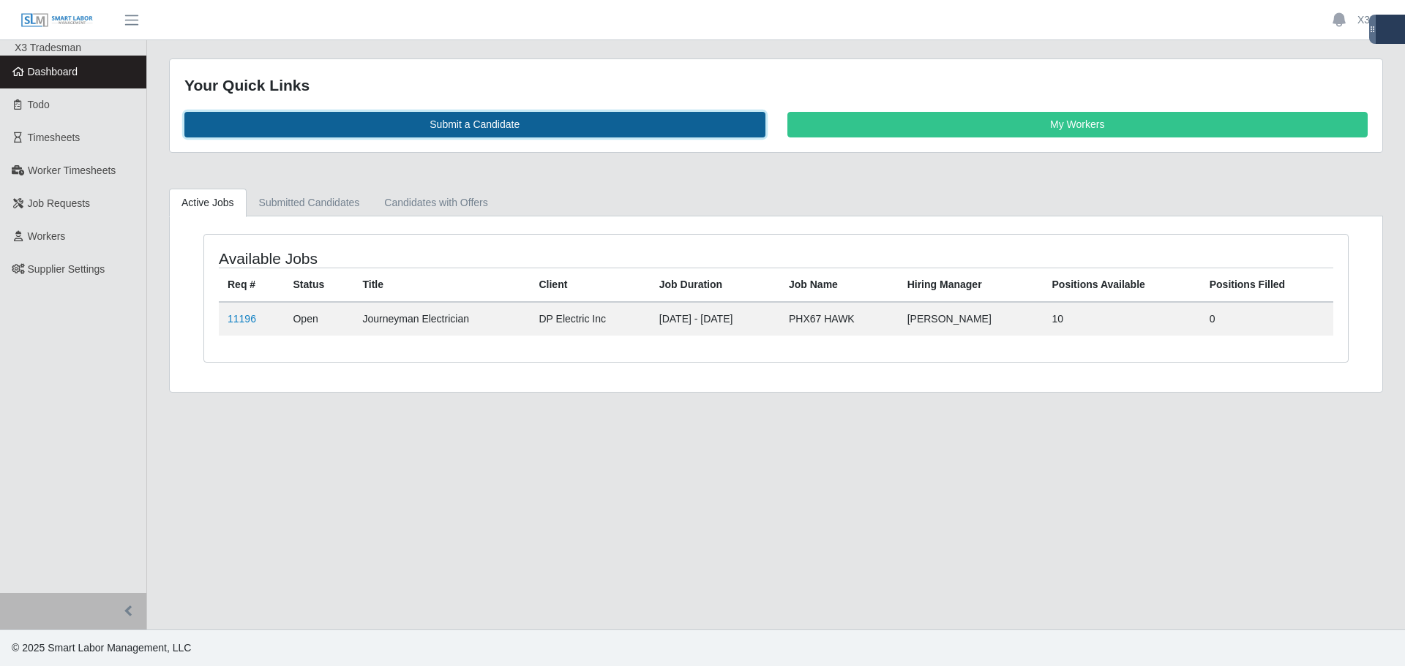
click at [446, 130] on link "Submit a Candidate" at bounding box center [474, 125] width 581 height 26
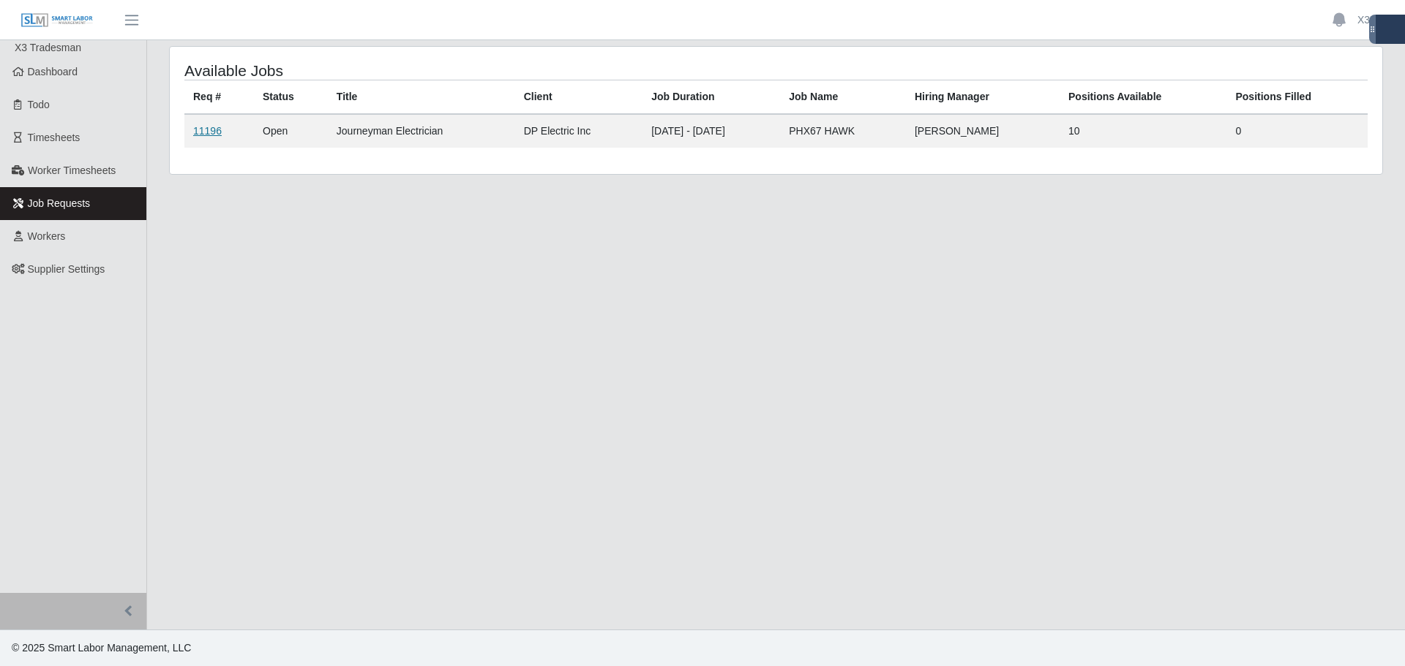
click at [199, 132] on link "11196" at bounding box center [207, 131] width 29 height 12
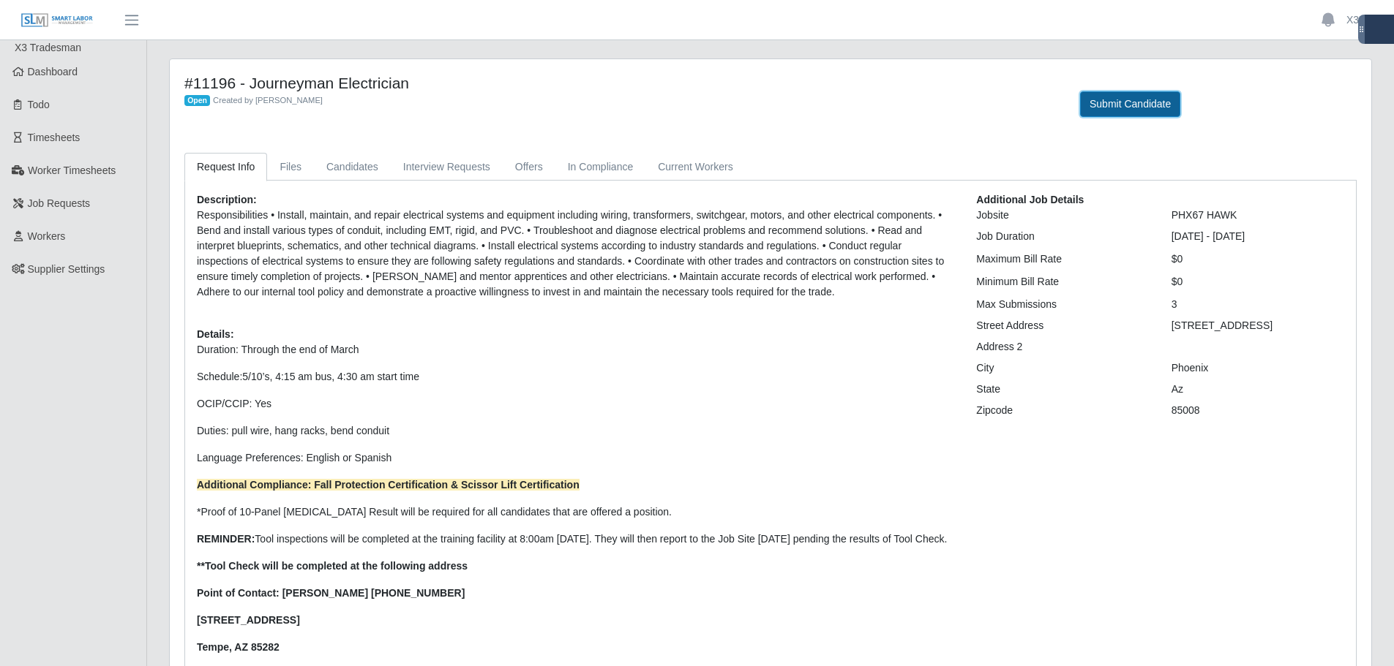
click at [1126, 106] on button "Submit Candidate" at bounding box center [1130, 104] width 100 height 26
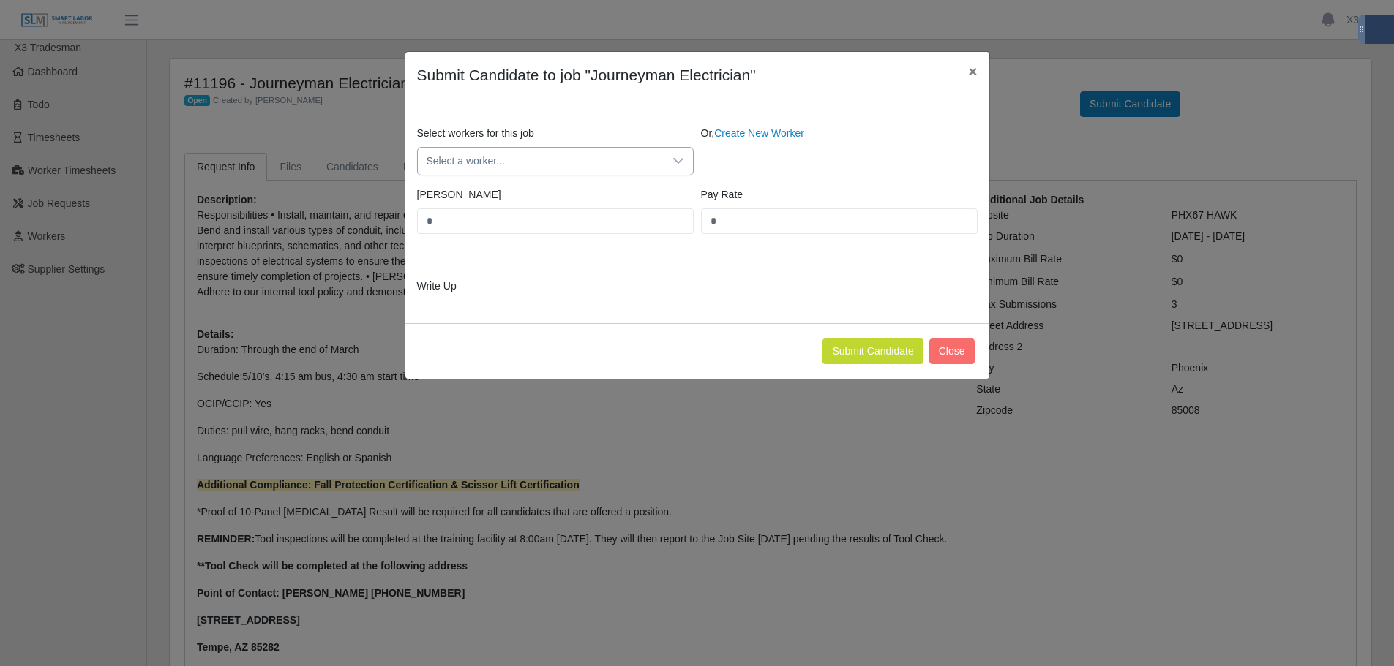
click at [508, 154] on span "Select a worker..." at bounding box center [541, 161] width 246 height 27
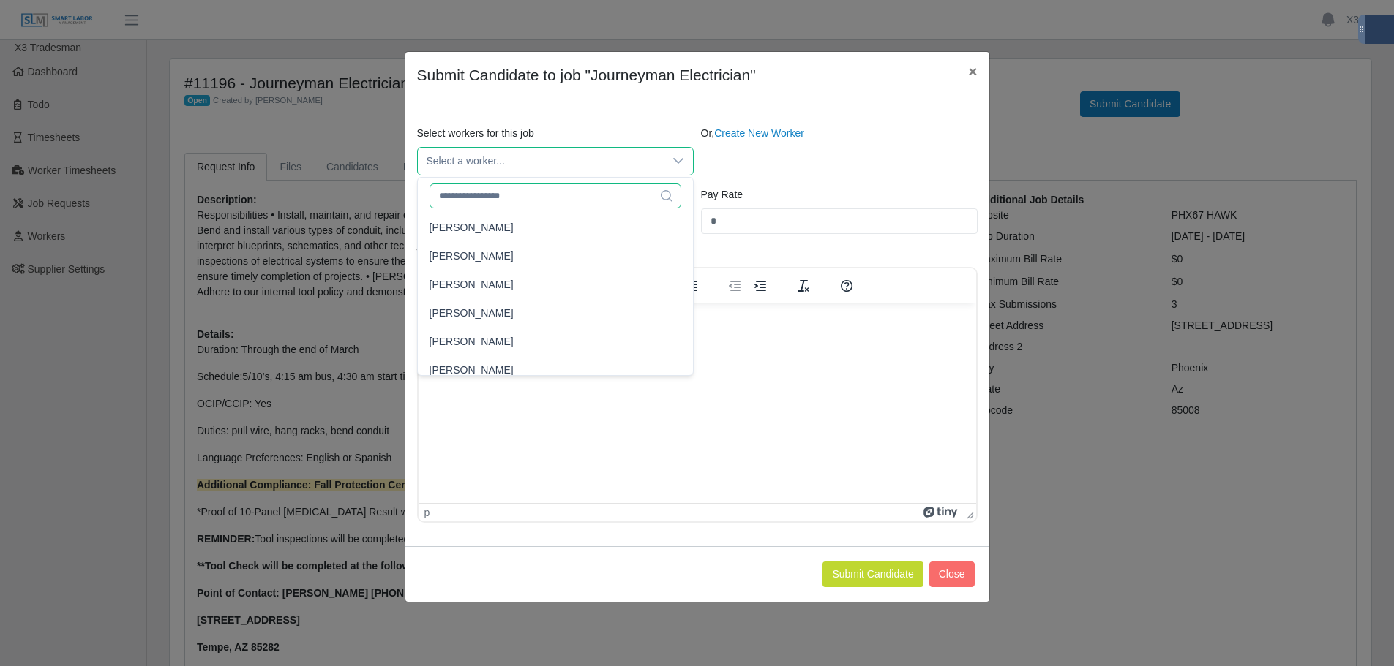
click at [486, 189] on input "text" at bounding box center [555, 196] width 252 height 25
paste input "**********"
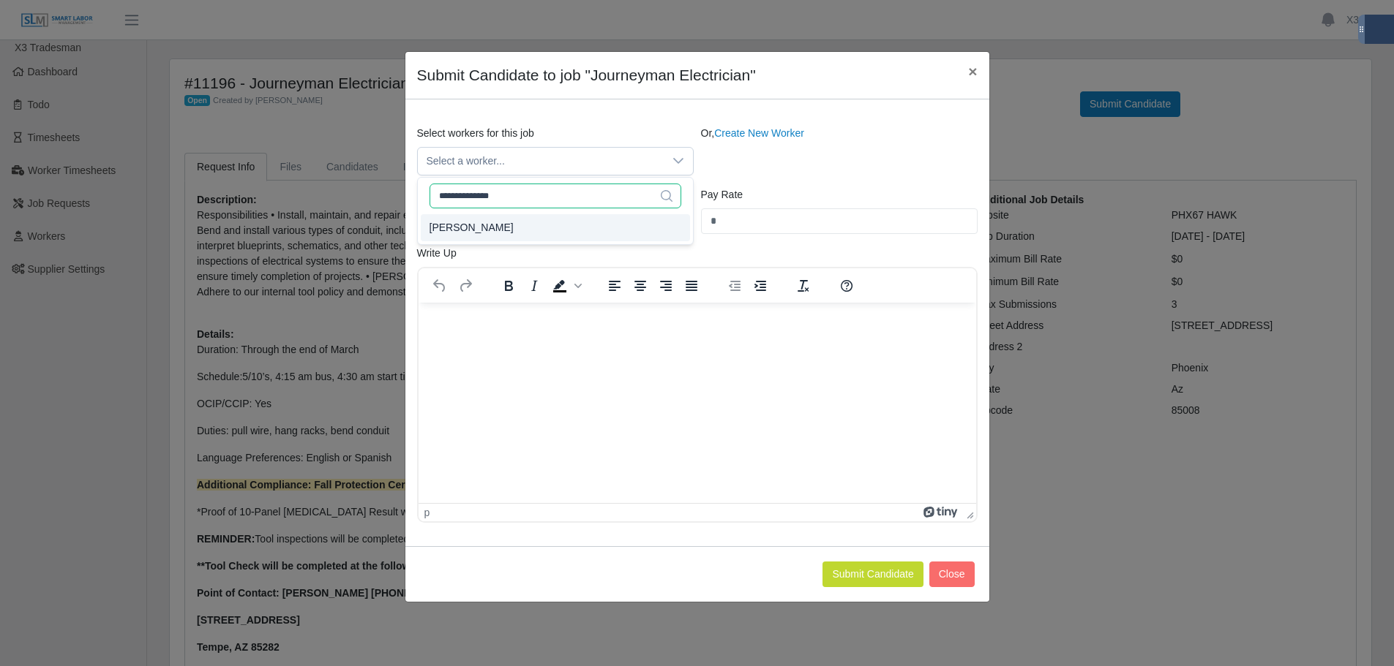
type input "**********"
type input "****"
type input "**"
click at [514, 238] on li "[PERSON_NAME]" at bounding box center [555, 227] width 269 height 27
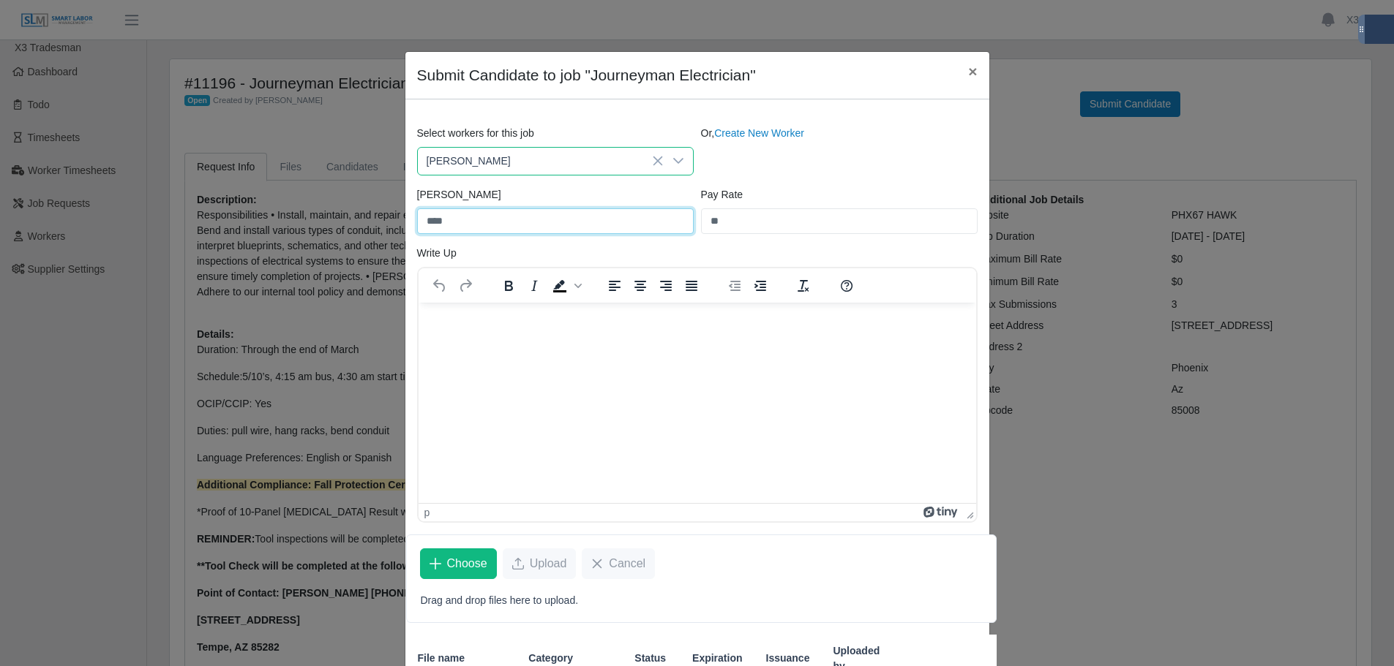
drag, startPoint x: 590, startPoint y: 223, endPoint x: 578, endPoint y: 231, distance: 14.2
click at [590, 223] on input "****" at bounding box center [555, 221] width 277 height 26
click at [524, 337] on html at bounding box center [696, 322] width 557 height 40
click at [491, 336] on html at bounding box center [696, 322] width 557 height 40
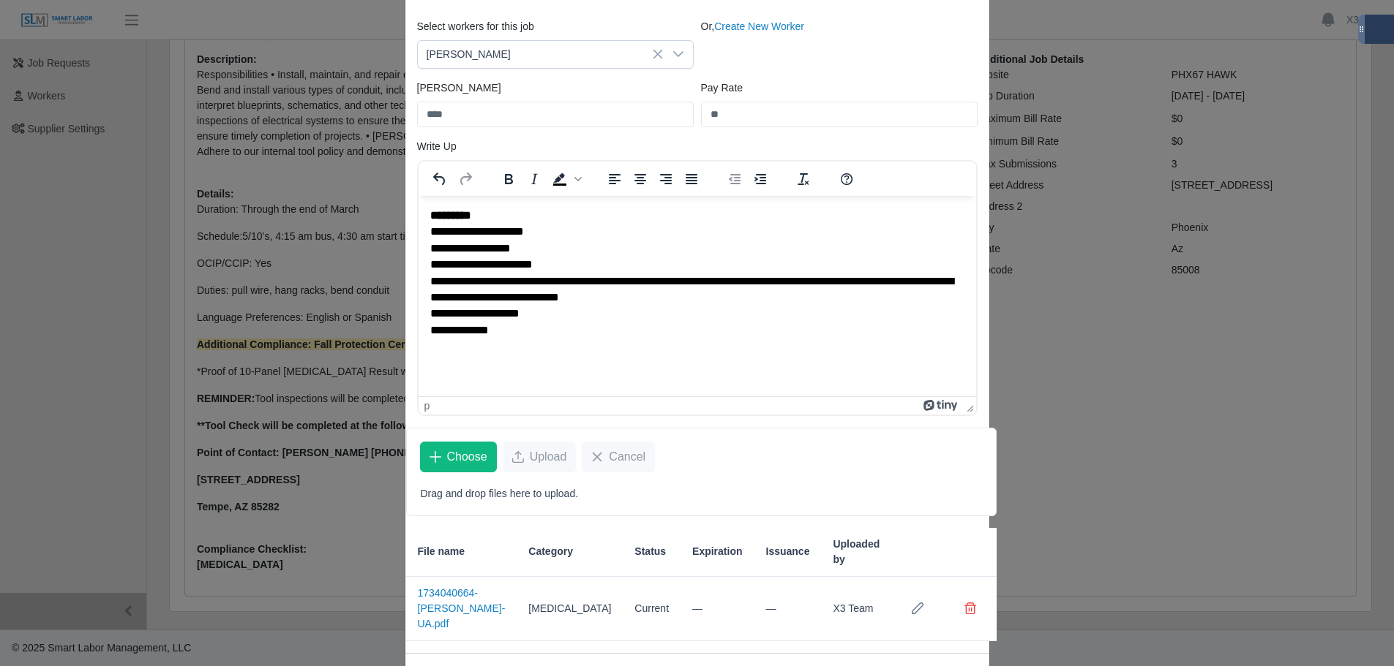
scroll to position [106, 0]
click at [448, 450] on span "Choose" at bounding box center [467, 458] width 40 height 18
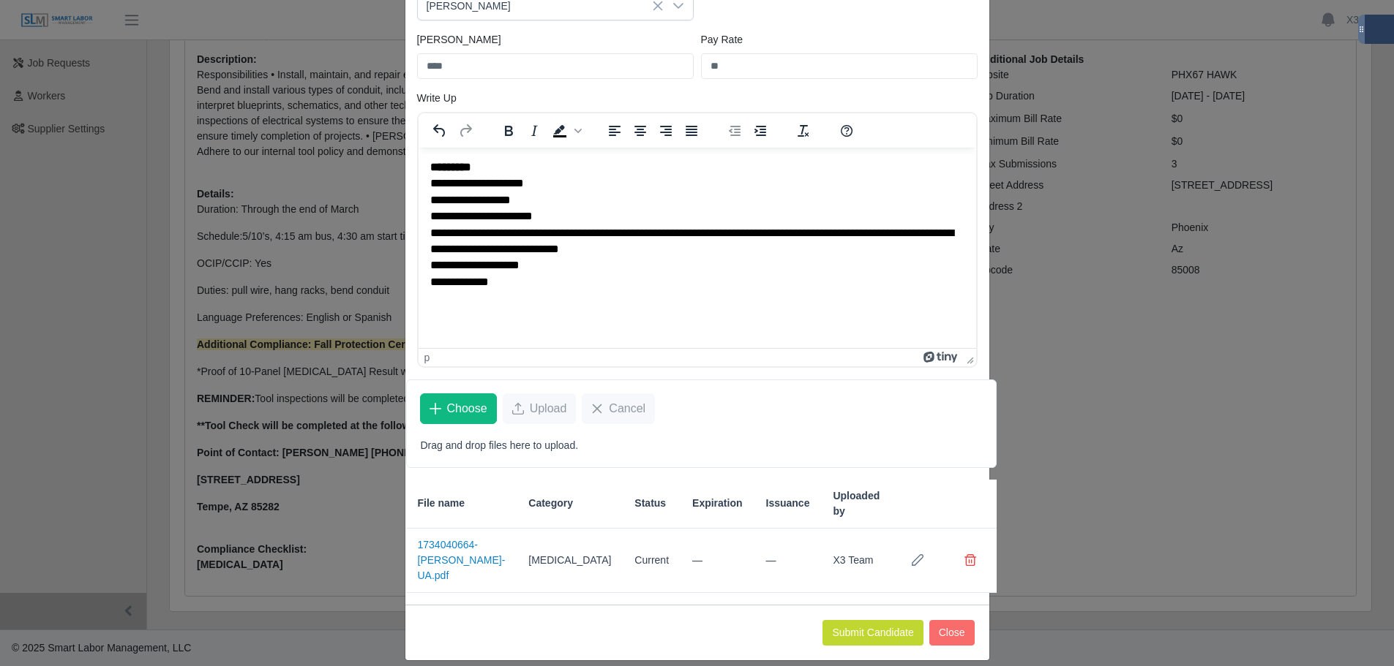
scroll to position [156, 0]
click at [891, 623] on button "Submit Candidate" at bounding box center [872, 633] width 100 height 26
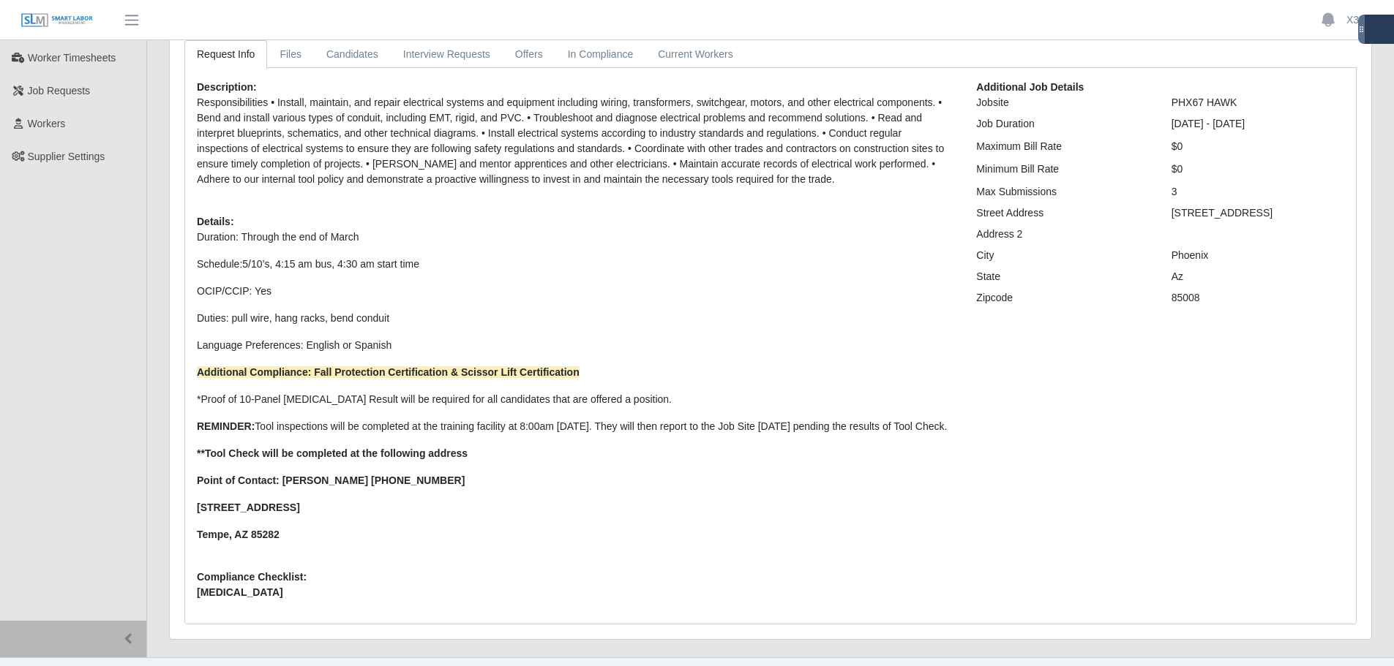
scroll to position [122, 0]
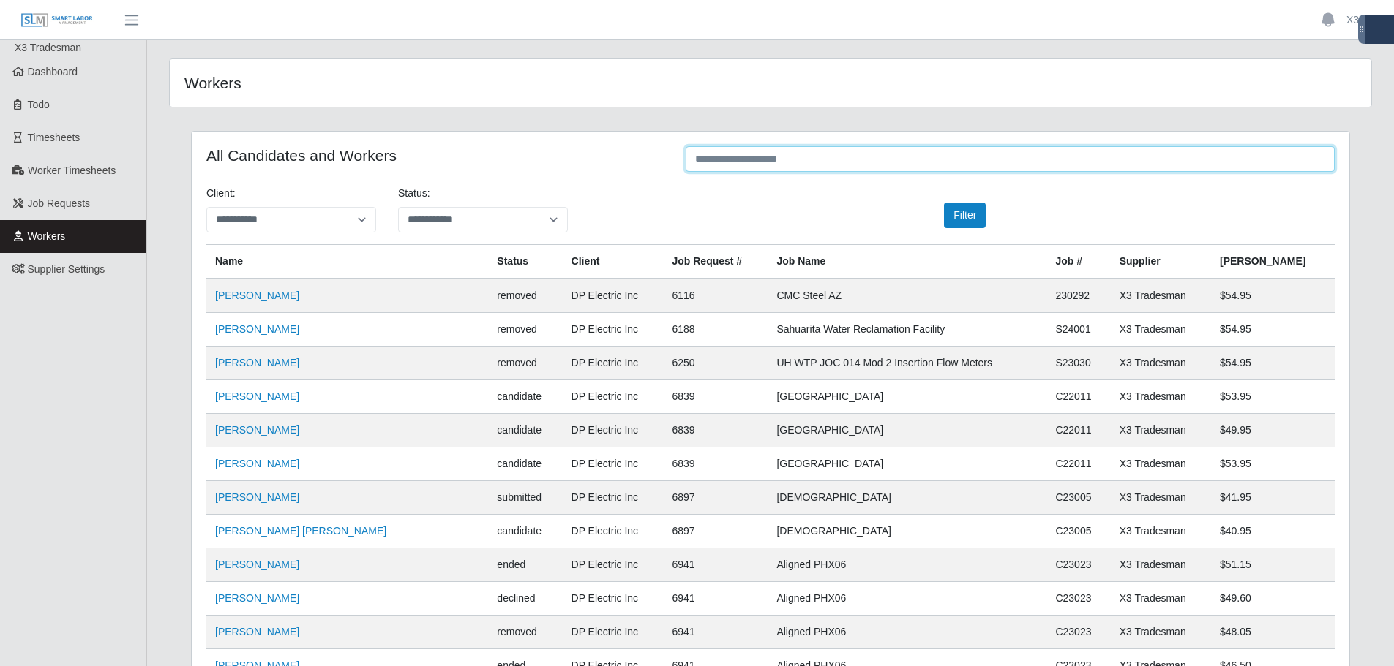
click at [837, 167] on input "text" at bounding box center [1009, 159] width 649 height 26
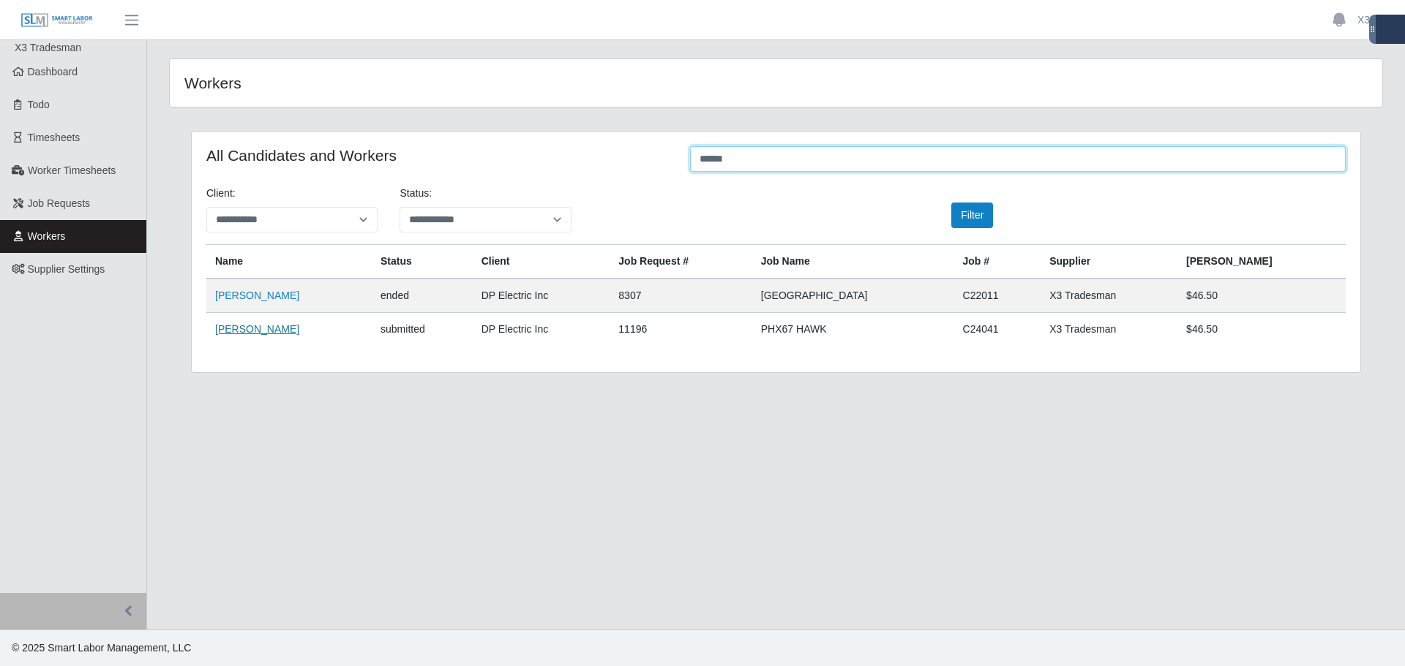
type input "******"
click at [272, 333] on link "Miguel Negrete" at bounding box center [257, 329] width 84 height 12
click at [71, 77] on span "Dashboard" at bounding box center [53, 72] width 50 height 12
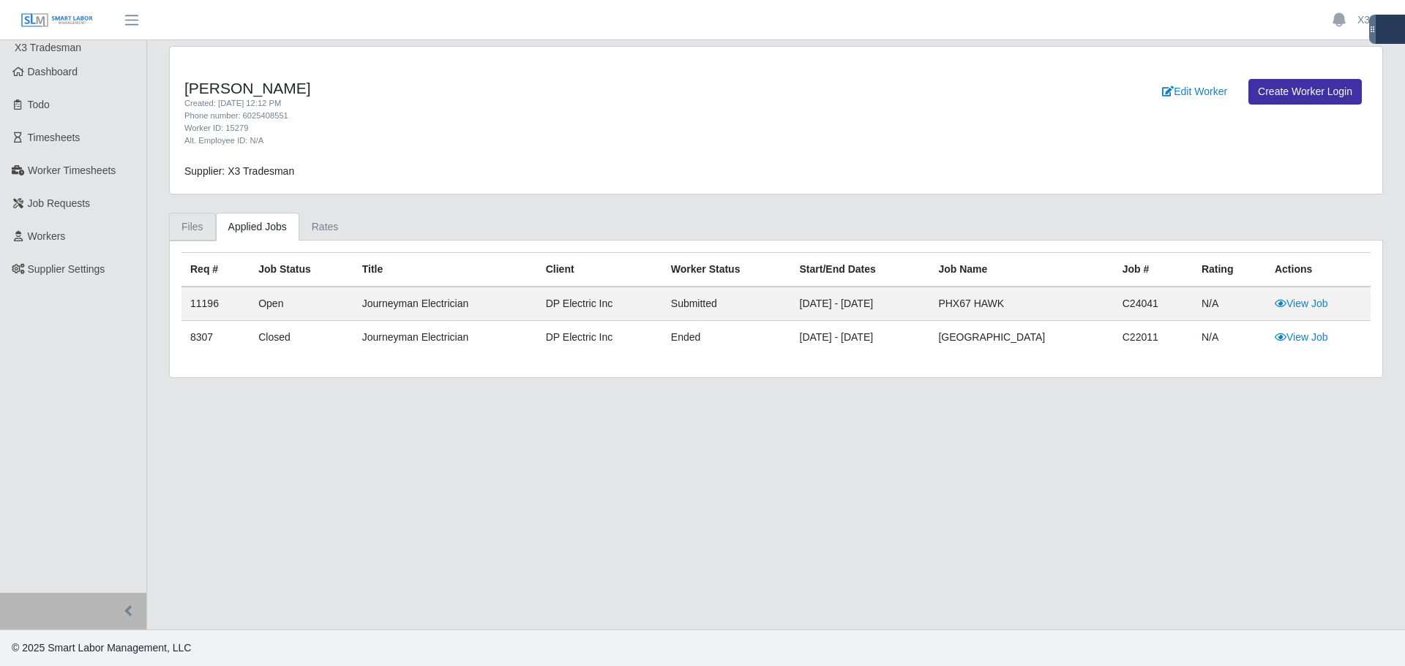
click at [200, 220] on link "Files" at bounding box center [192, 227] width 47 height 29
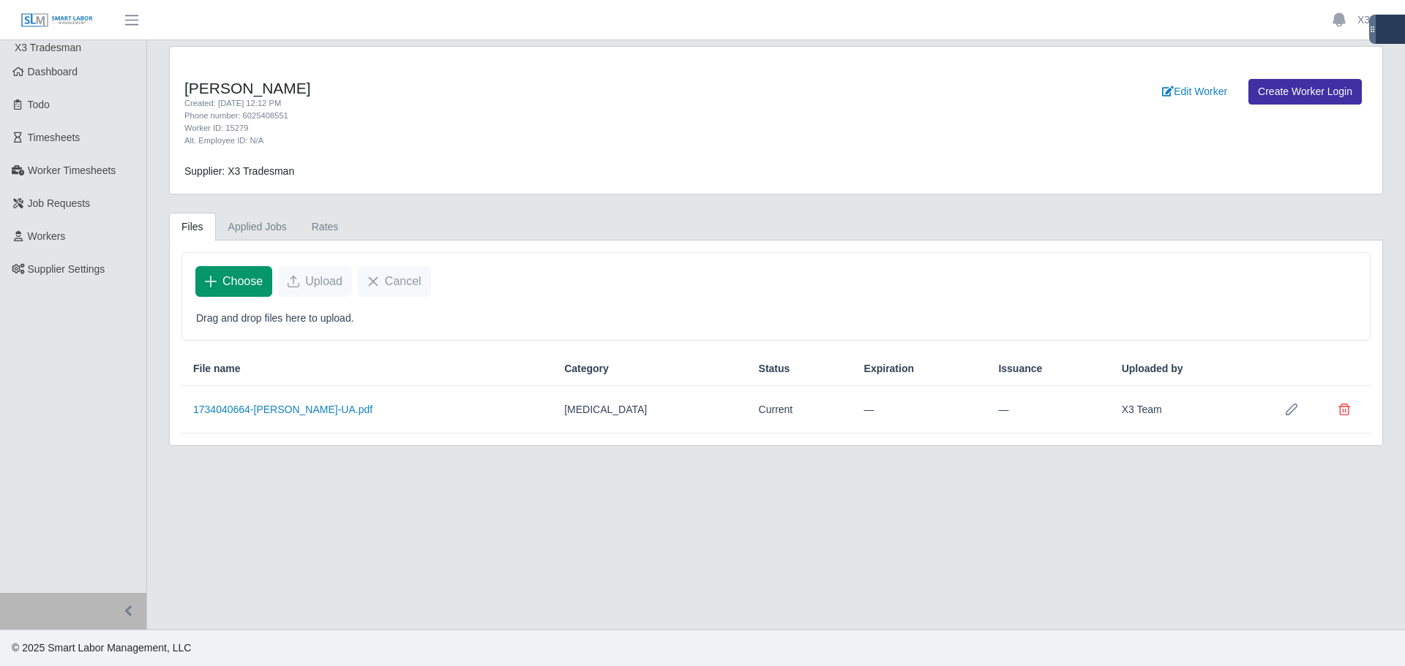
click at [255, 281] on span "Choose" at bounding box center [242, 282] width 40 height 18
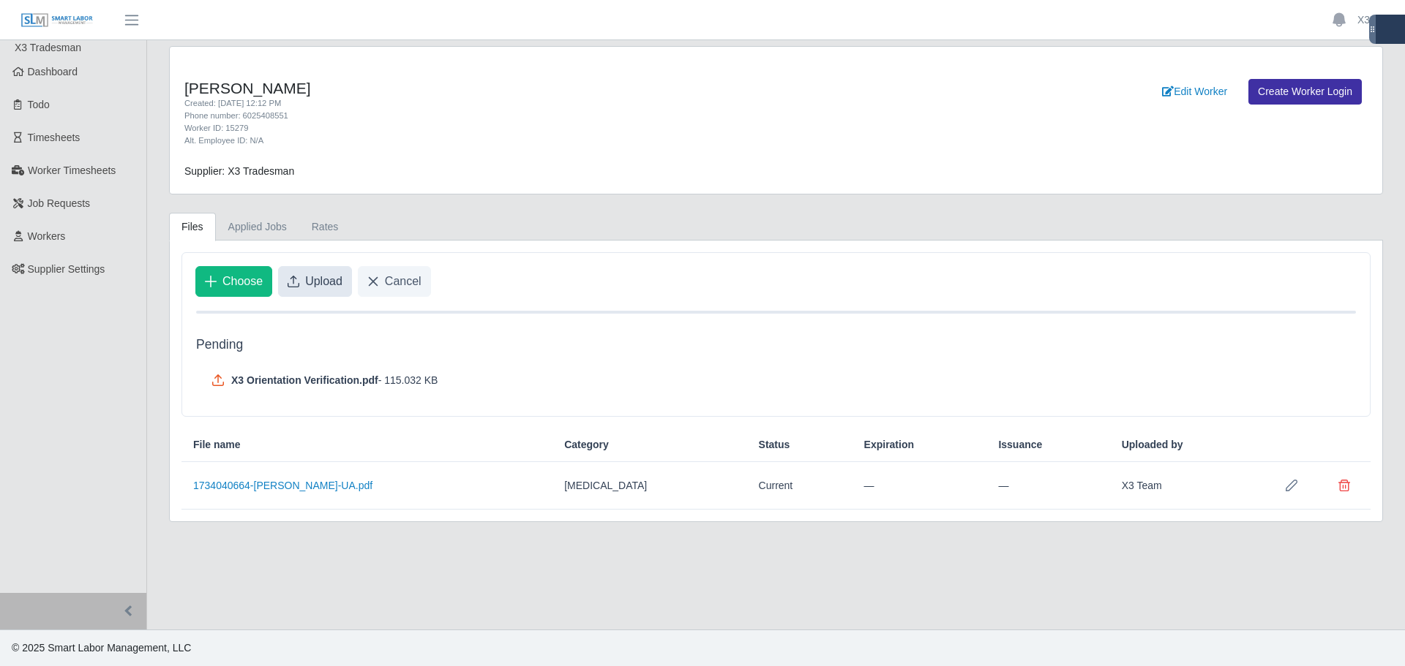
click at [314, 285] on span "Upload" at bounding box center [323, 282] width 37 height 18
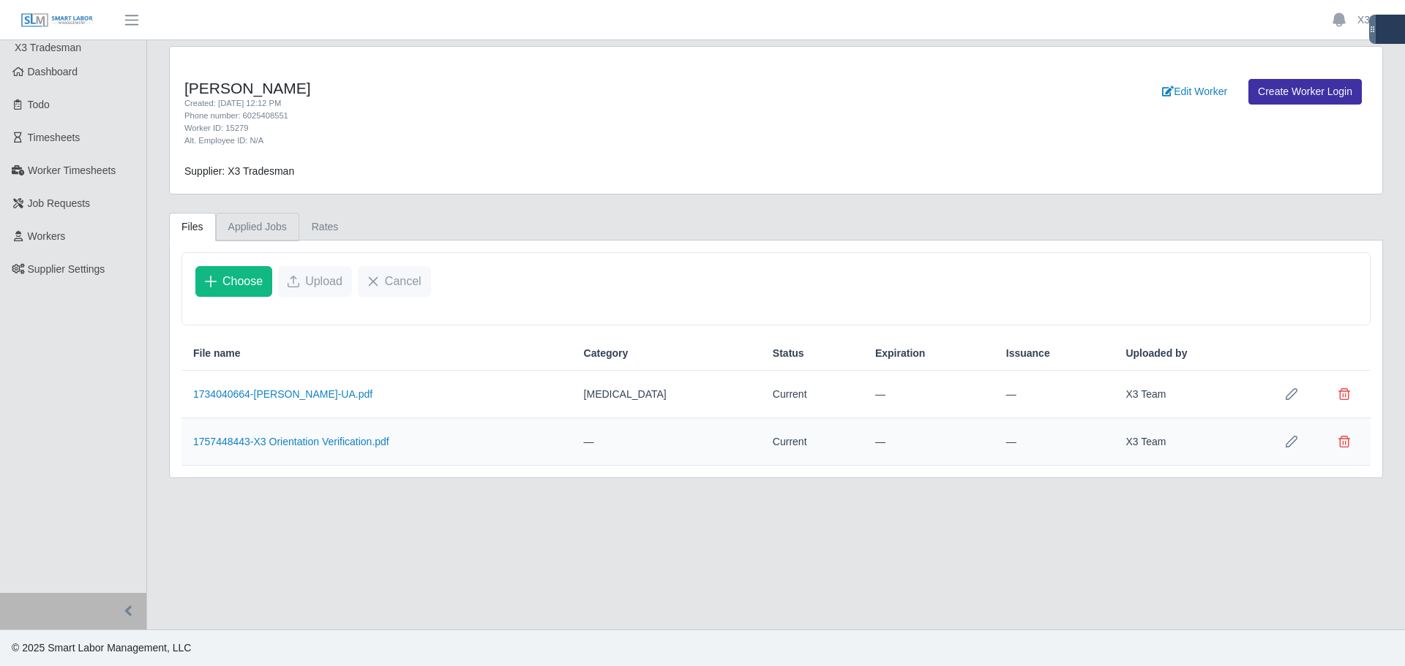
click at [235, 221] on link "Applied Jobs" at bounding box center [257, 227] width 83 height 29
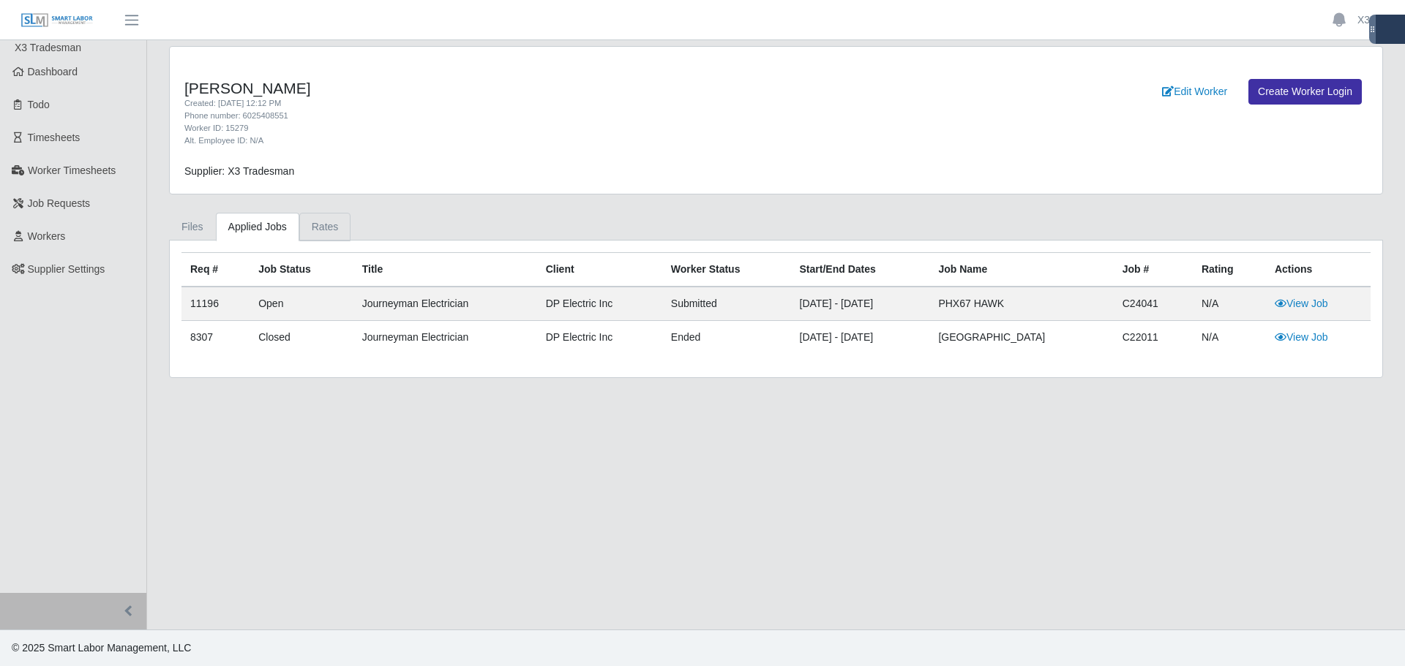
click at [335, 228] on link "Rates" at bounding box center [325, 227] width 52 height 29
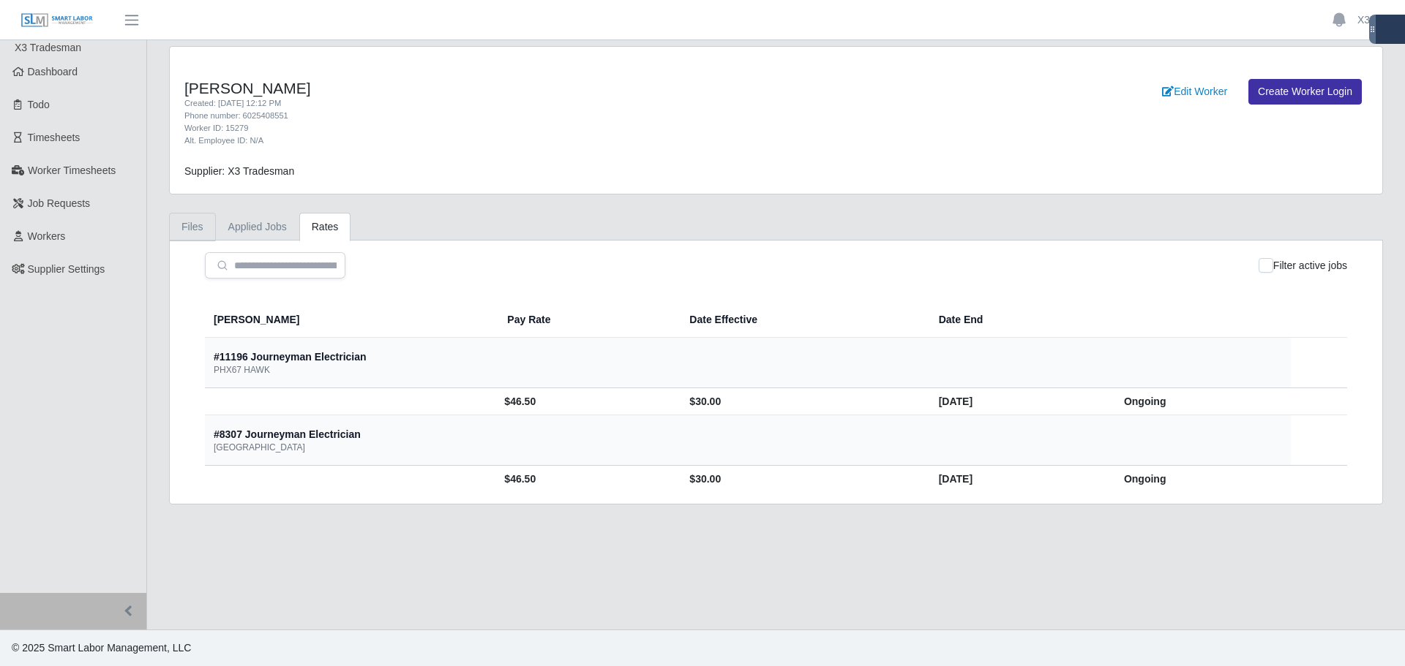
click at [200, 225] on link "Files" at bounding box center [192, 227] width 47 height 29
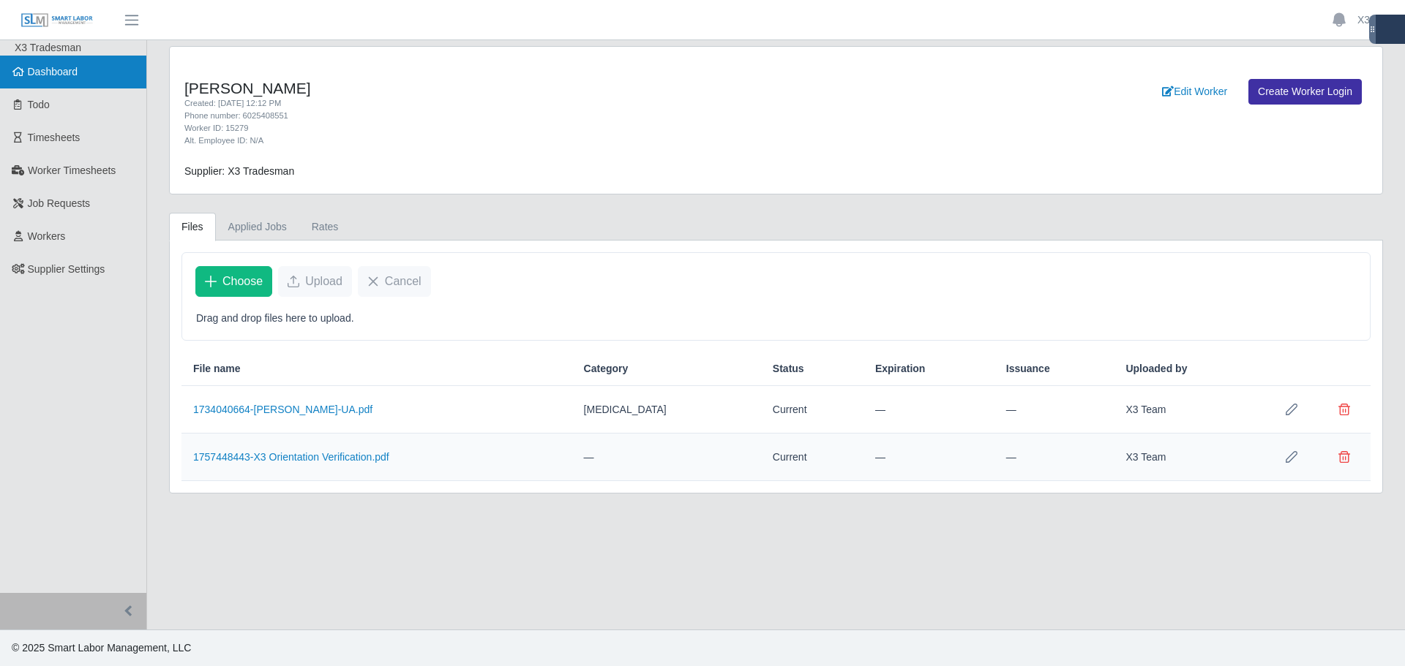
click at [85, 78] on link "Dashboard" at bounding box center [73, 72] width 146 height 33
